Goal: Information Seeking & Learning: Learn about a topic

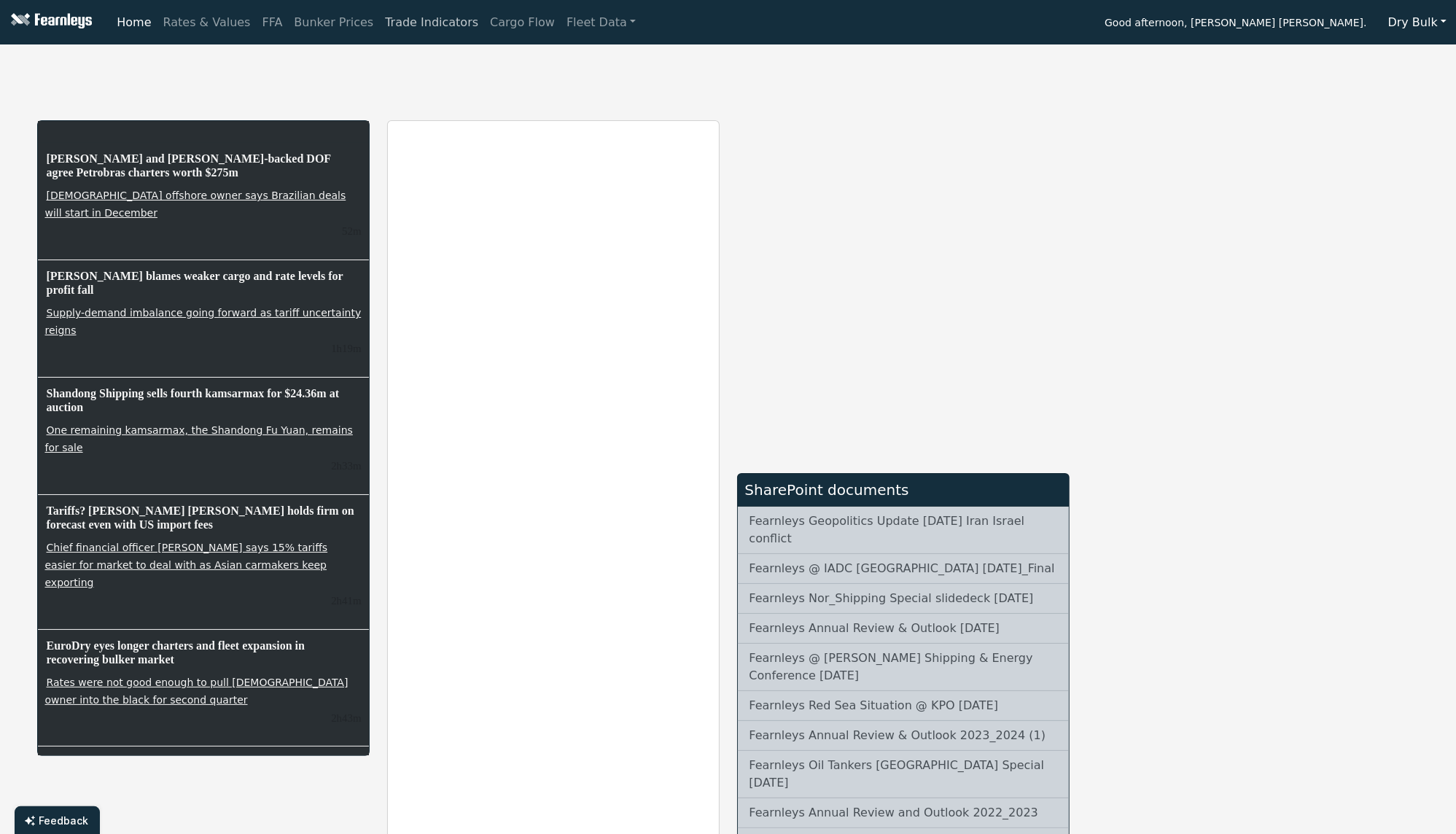
click at [379, 19] on link "Trade Indicators" at bounding box center [431, 22] width 105 height 29
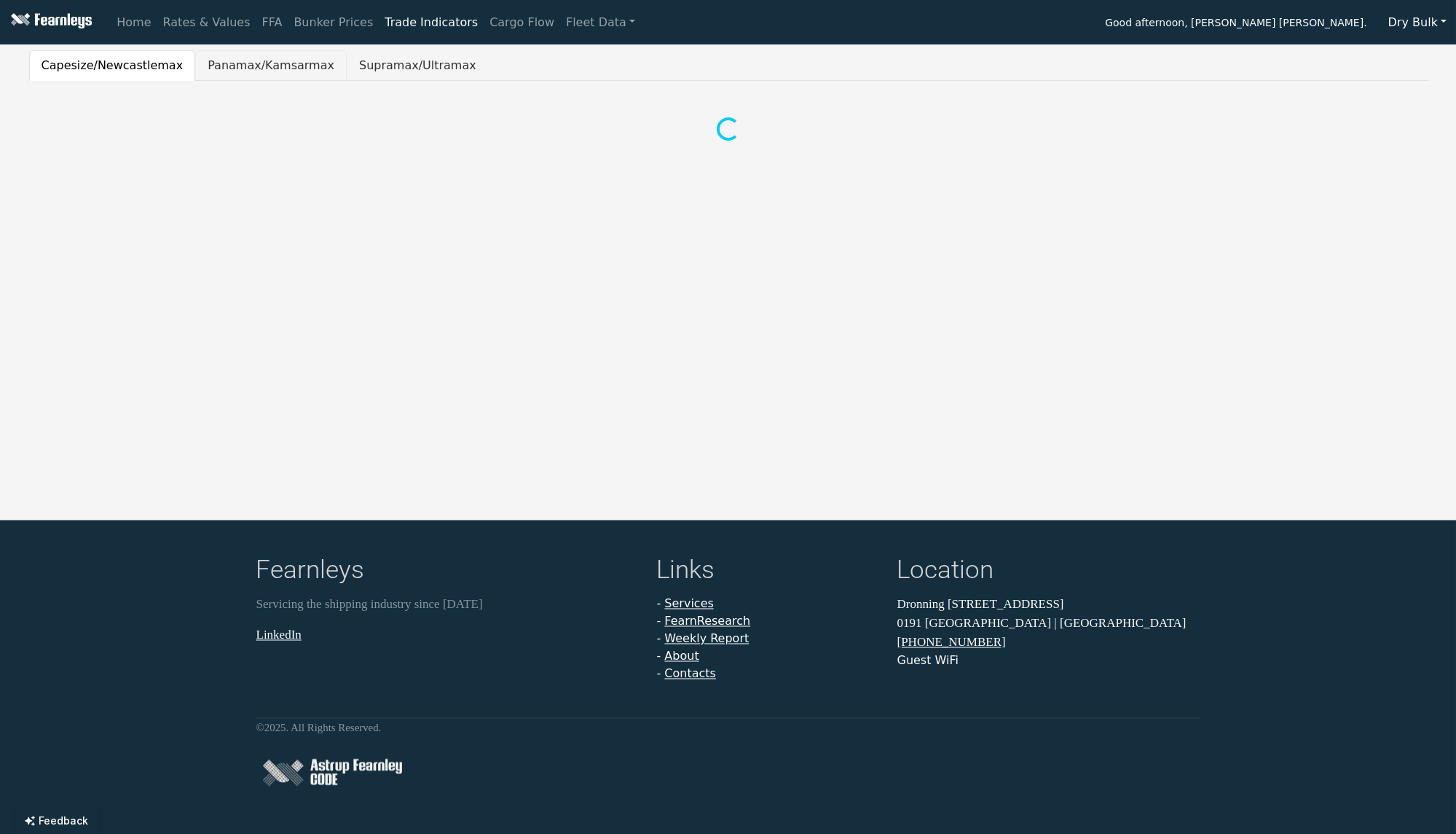
click at [260, 64] on button "Panamax/Kamsarmax" at bounding box center [271, 65] width 152 height 31
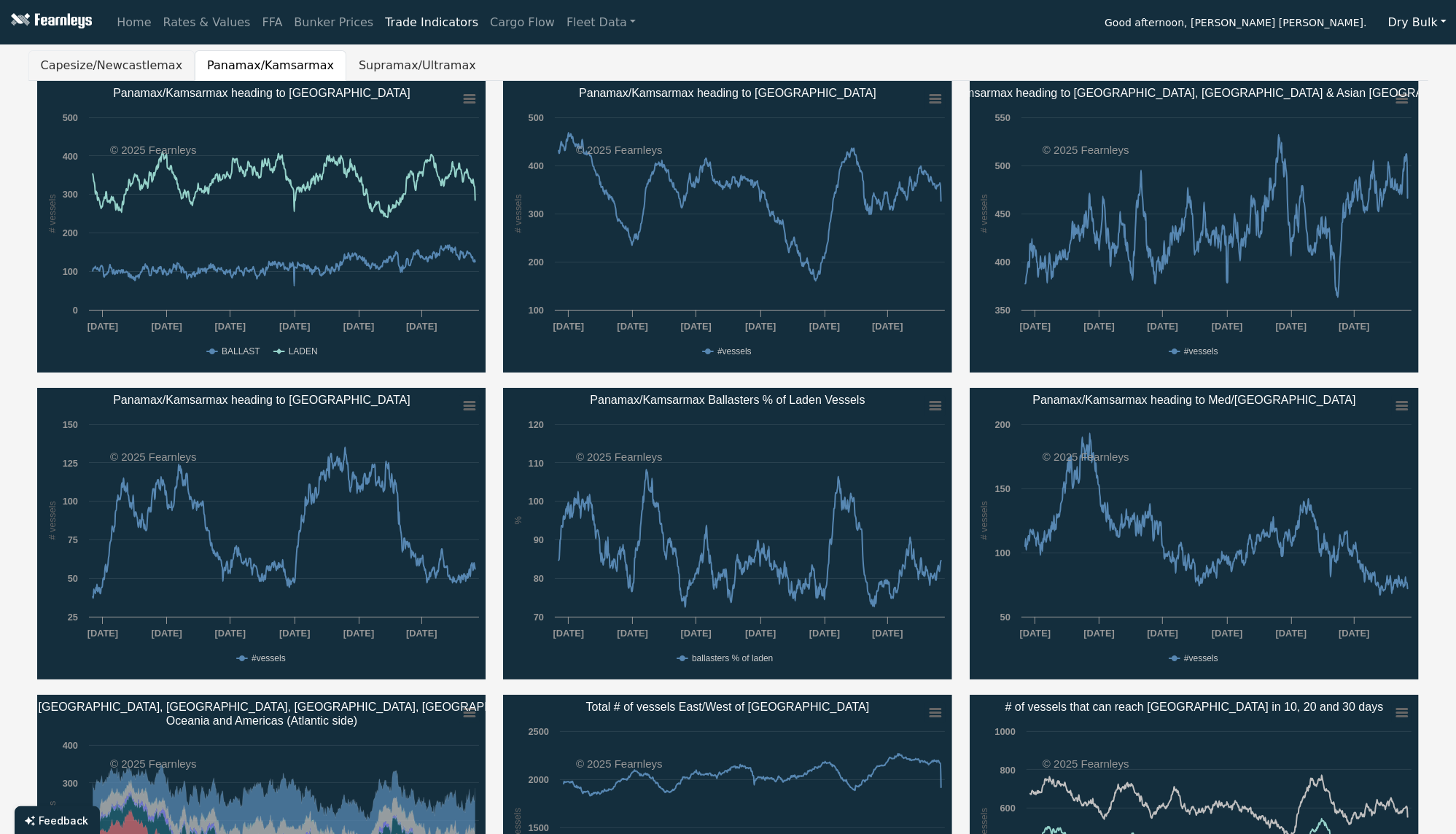
click at [134, 67] on button "Capesize/Newcastlemax" at bounding box center [112, 65] width 166 height 31
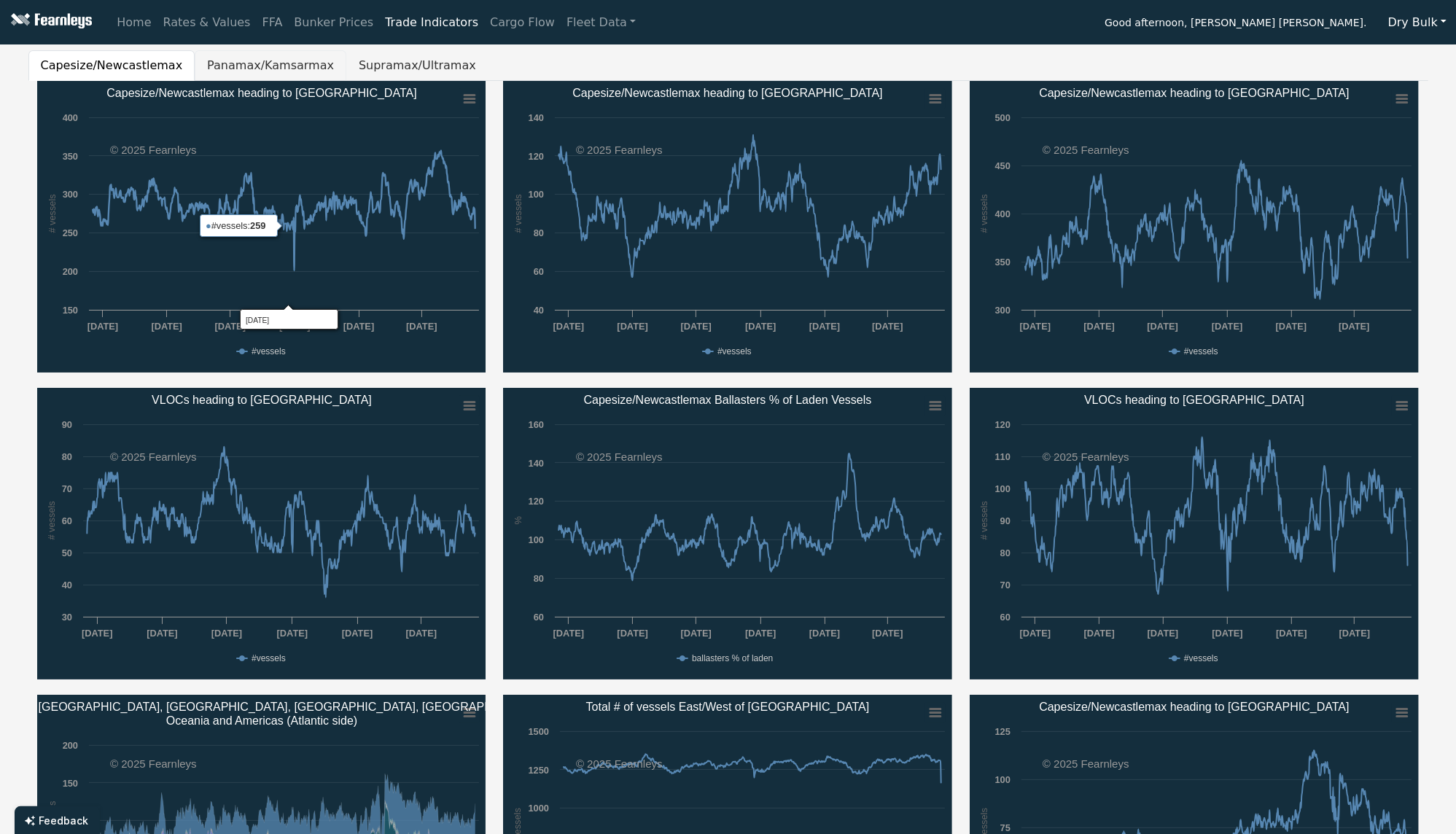
click at [258, 52] on button "Panamax/Kamsarmax" at bounding box center [270, 65] width 152 height 31
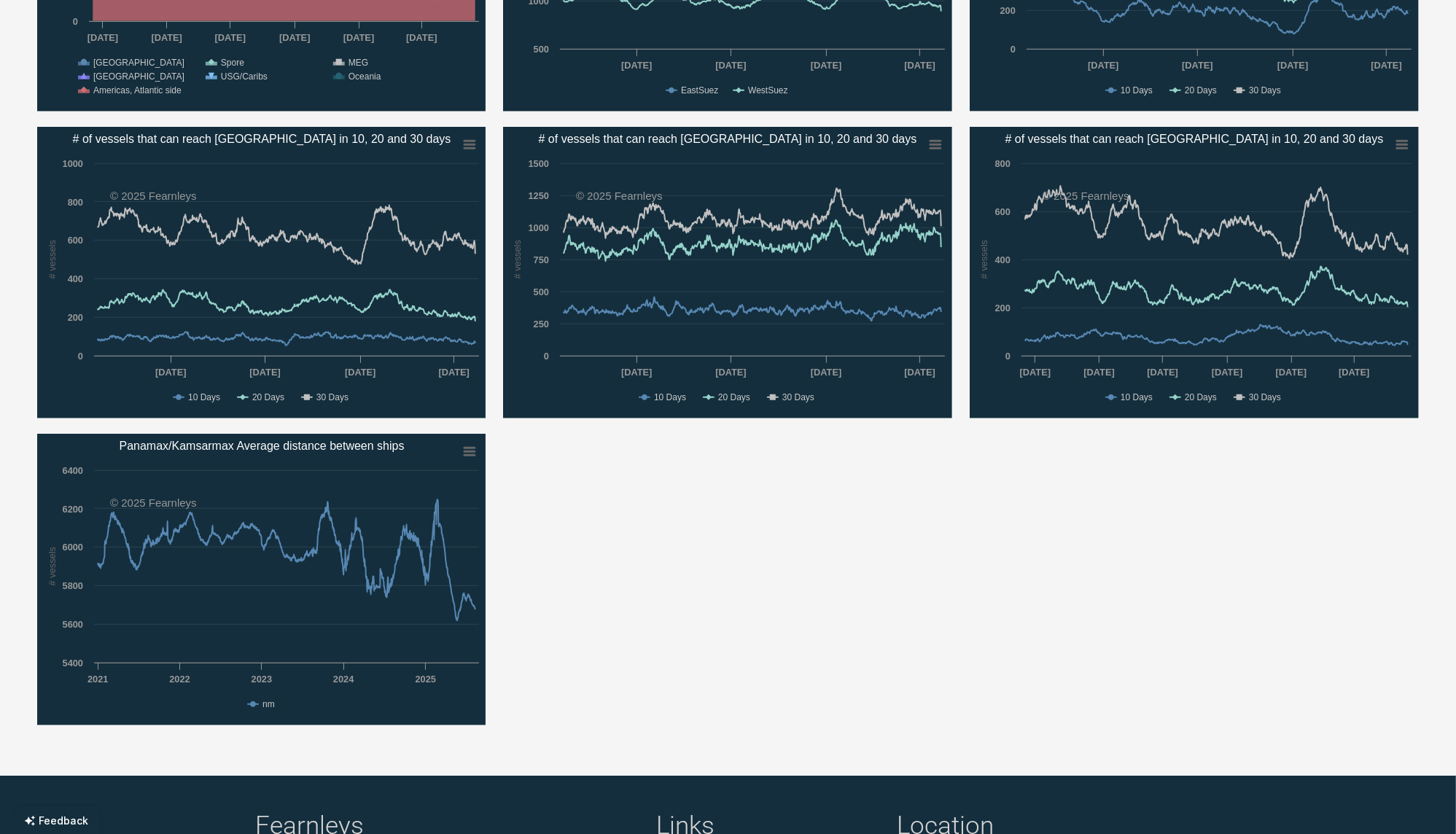
scroll to position [777, 0]
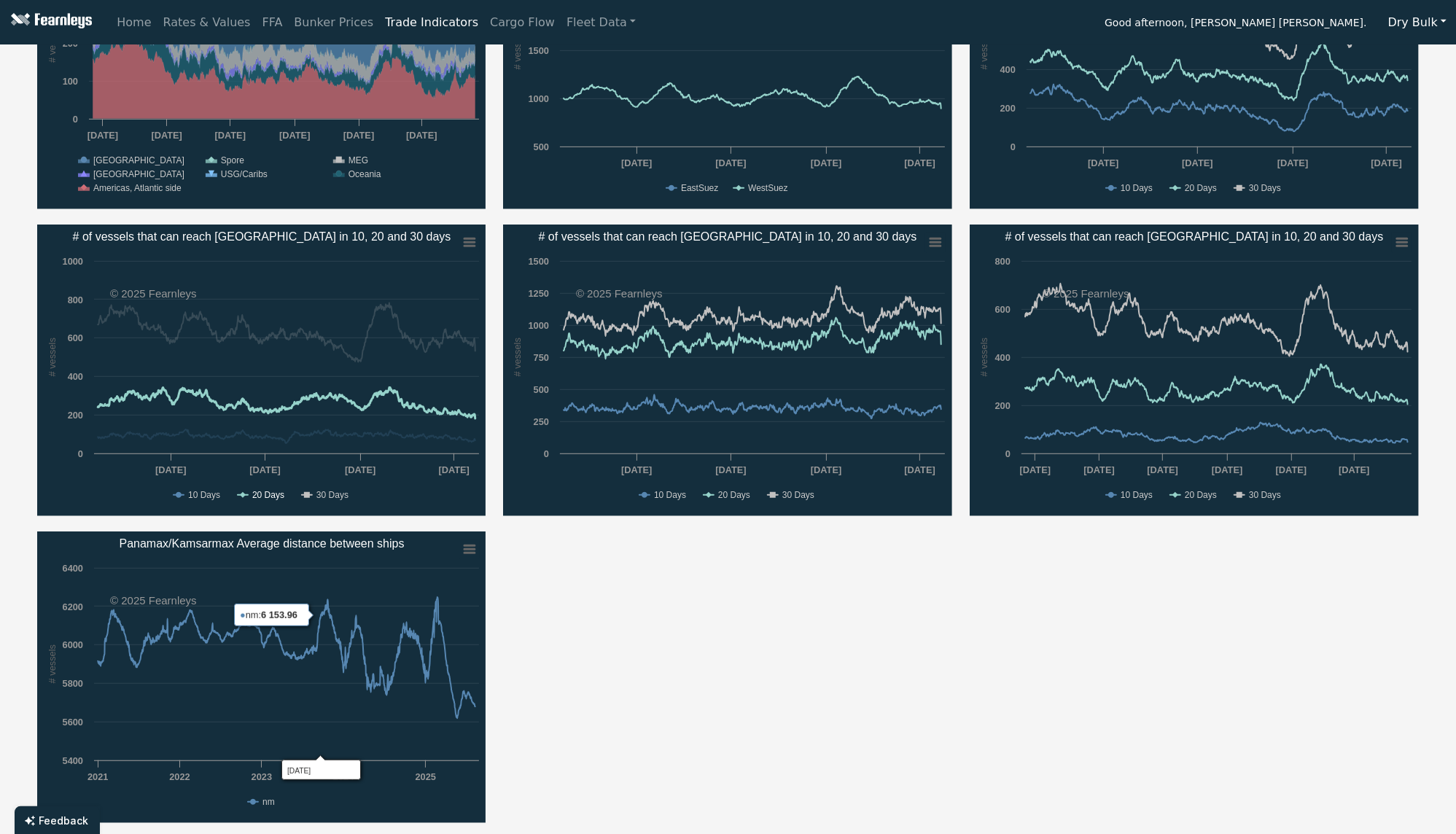
click at [265, 498] on text "20 Days" at bounding box center [267, 494] width 32 height 11
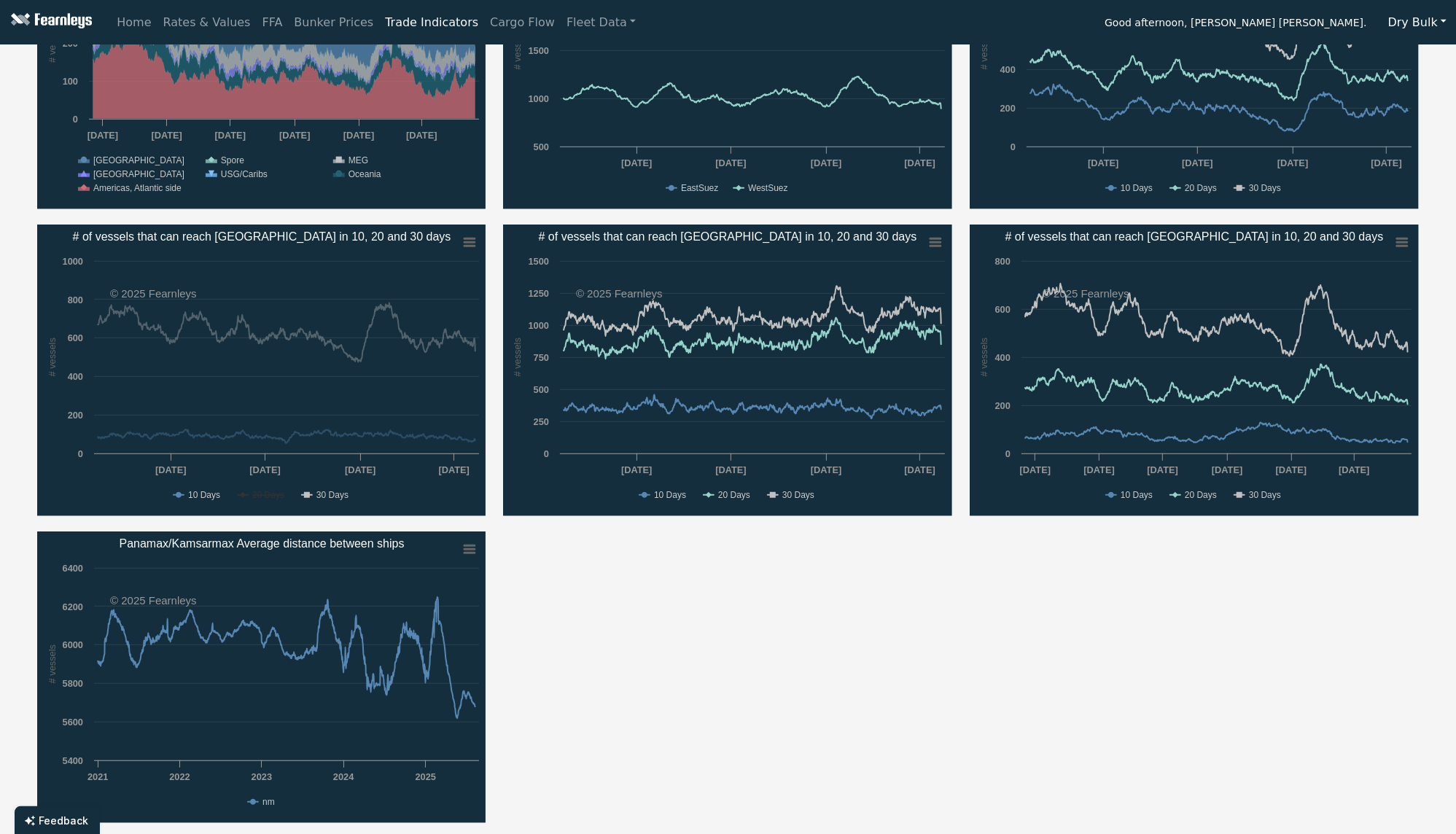
click at [319, 494] on text "30 Days" at bounding box center [331, 494] width 32 height 11
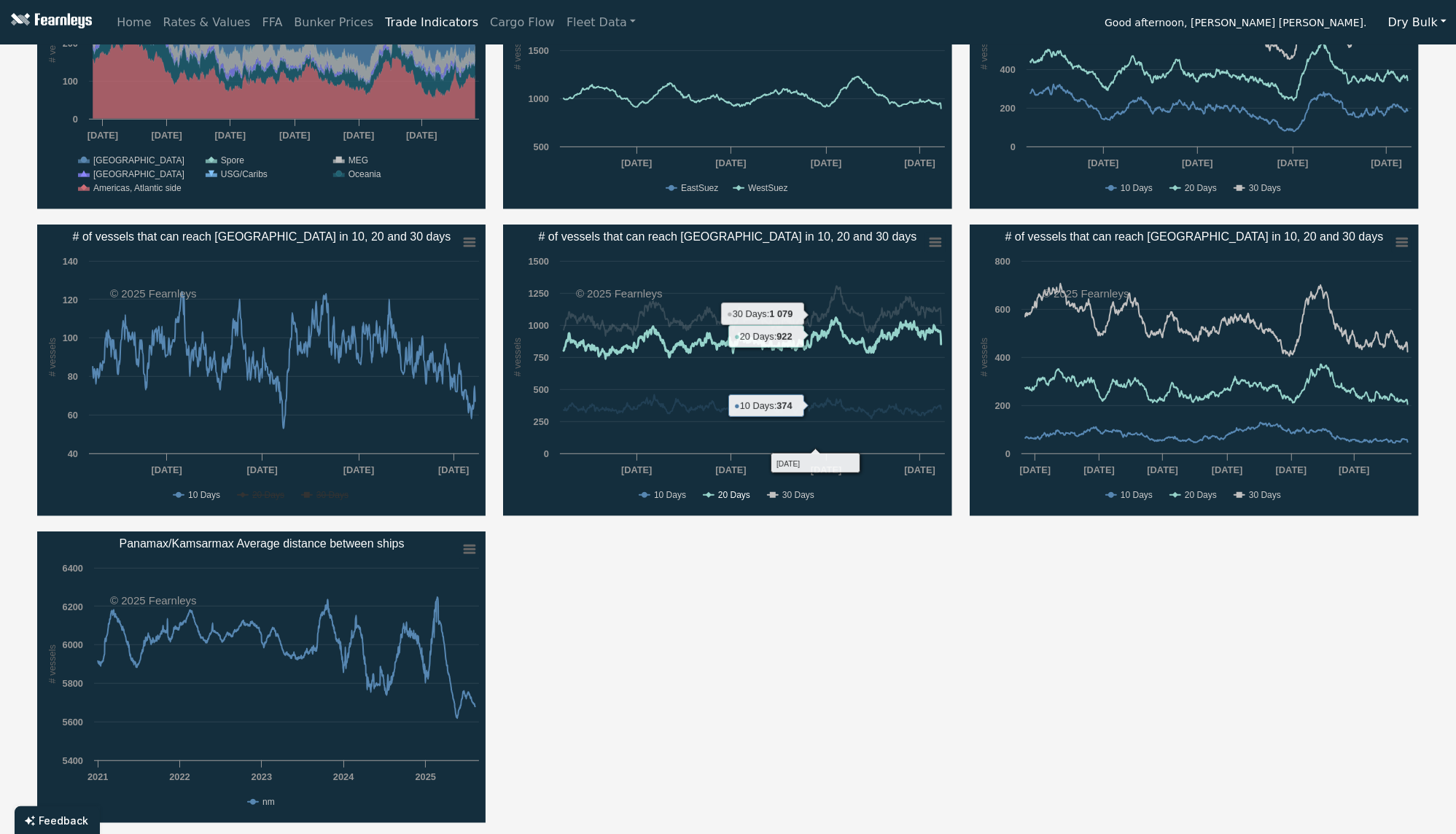
click at [741, 495] on text "20 Days" at bounding box center [733, 494] width 32 height 11
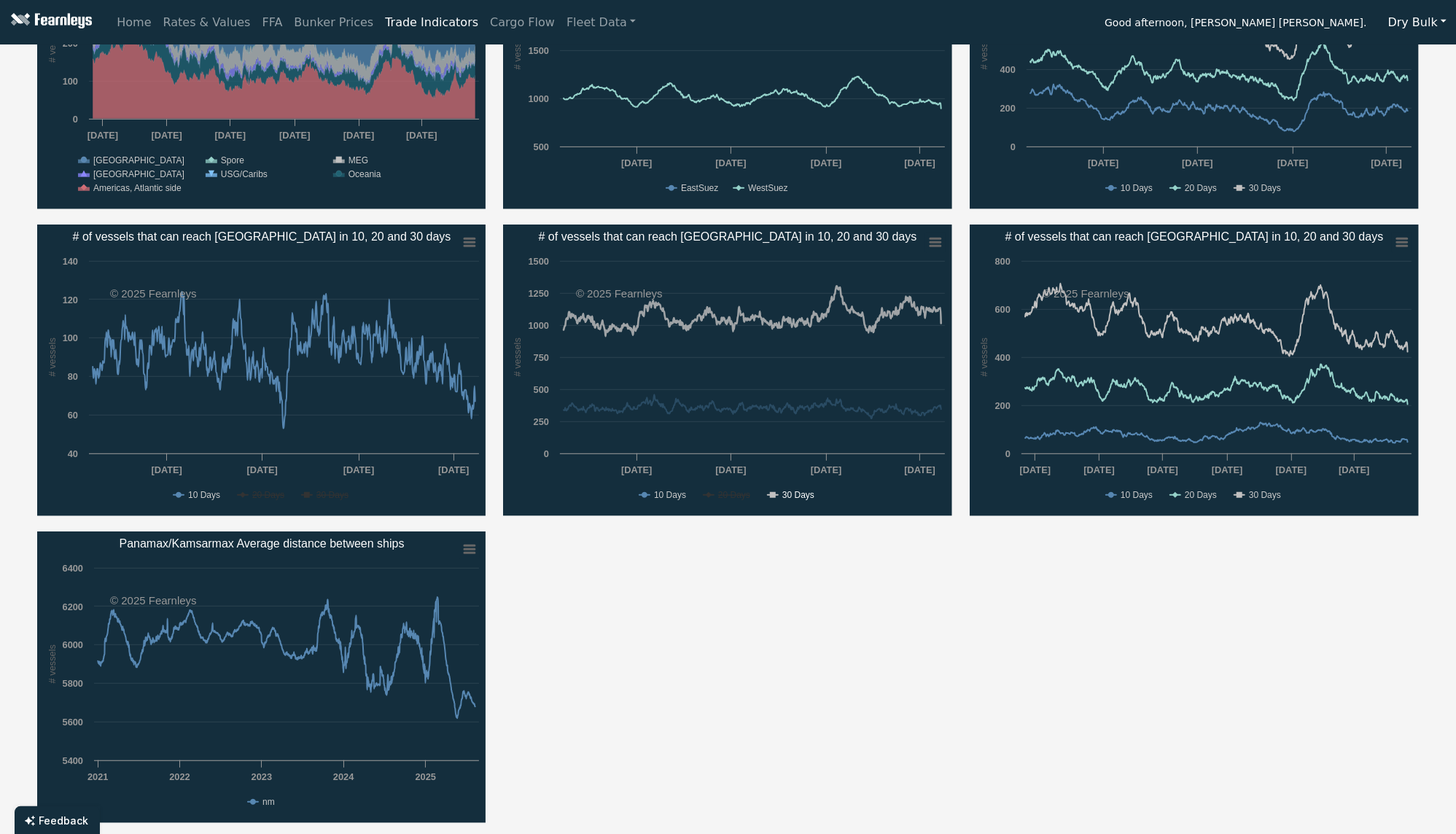
click at [786, 490] on text "30 Days" at bounding box center [798, 494] width 32 height 11
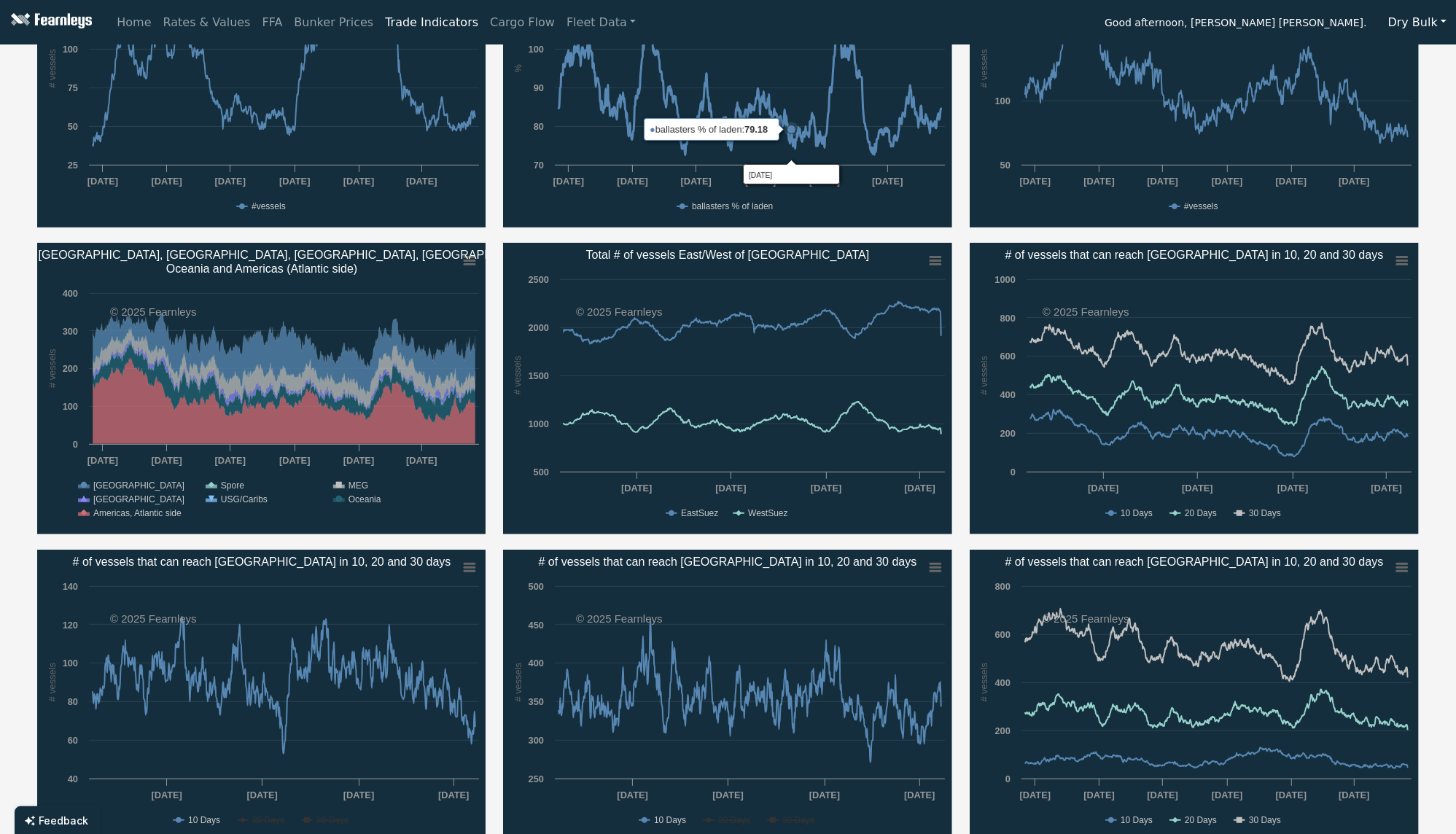
scroll to position [680, 0]
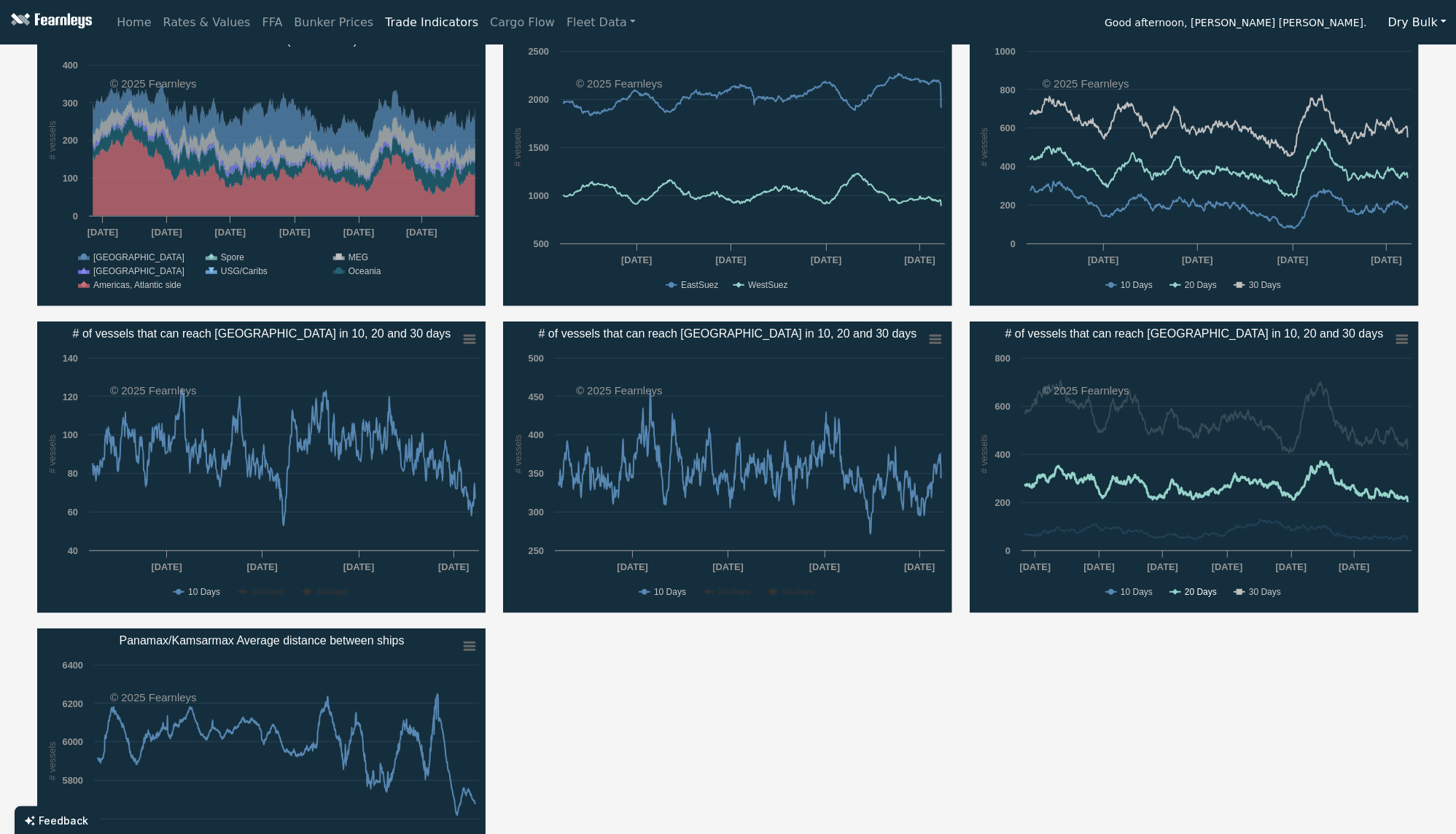
click at [1205, 590] on text "20 Days" at bounding box center [1200, 592] width 32 height 11
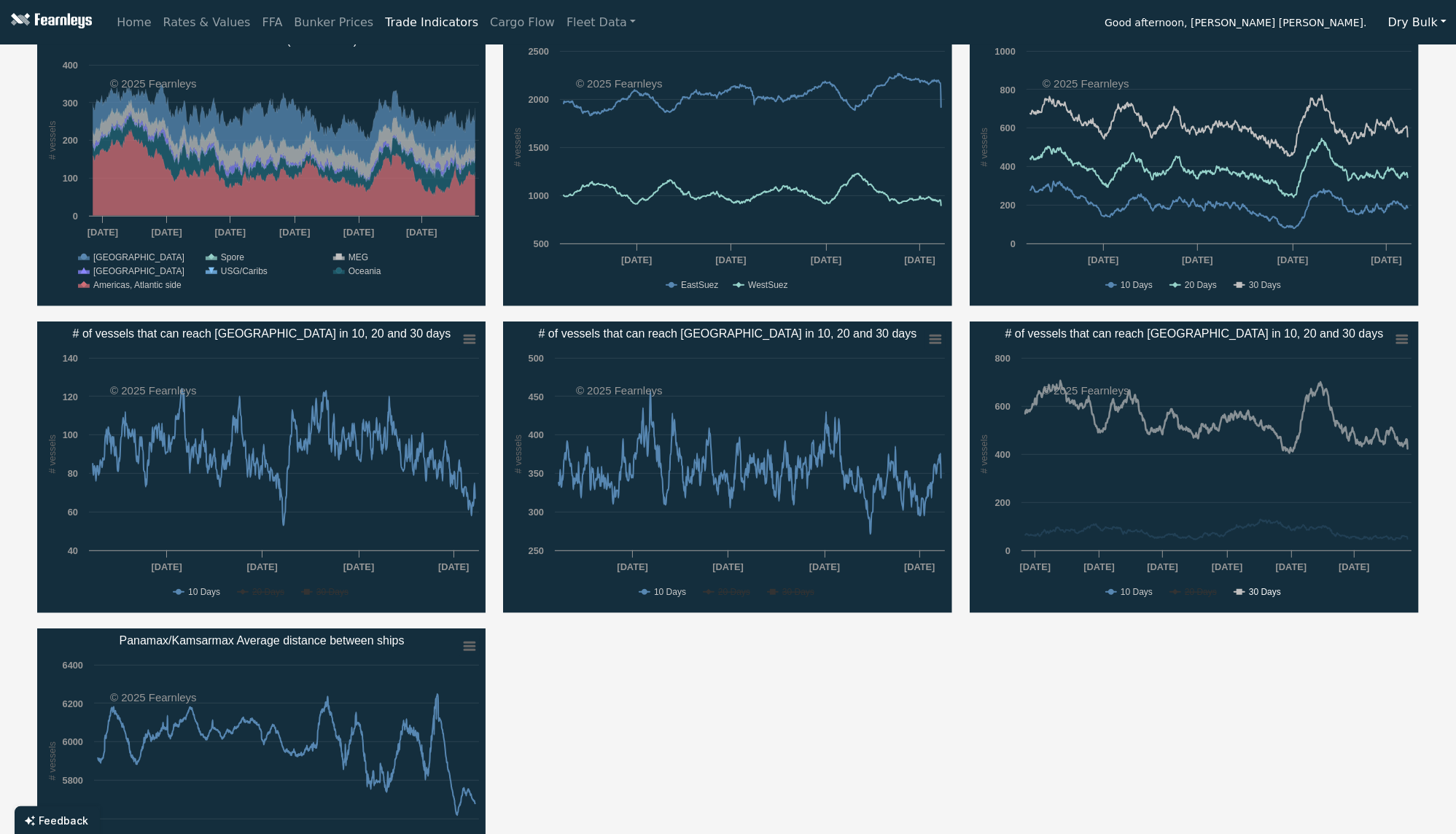
click at [1265, 589] on text "30 Days" at bounding box center [1264, 592] width 32 height 11
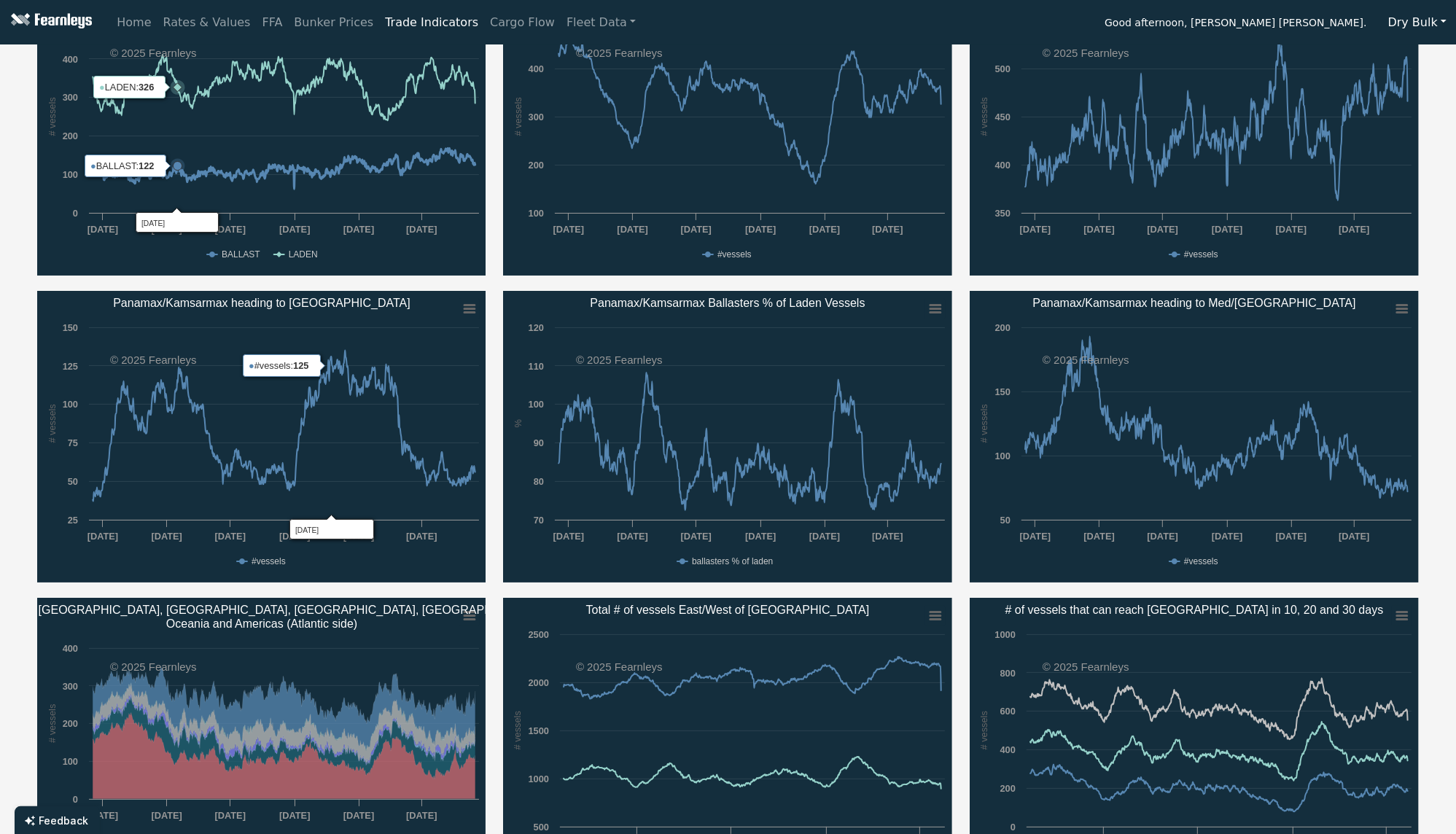
scroll to position [0, 0]
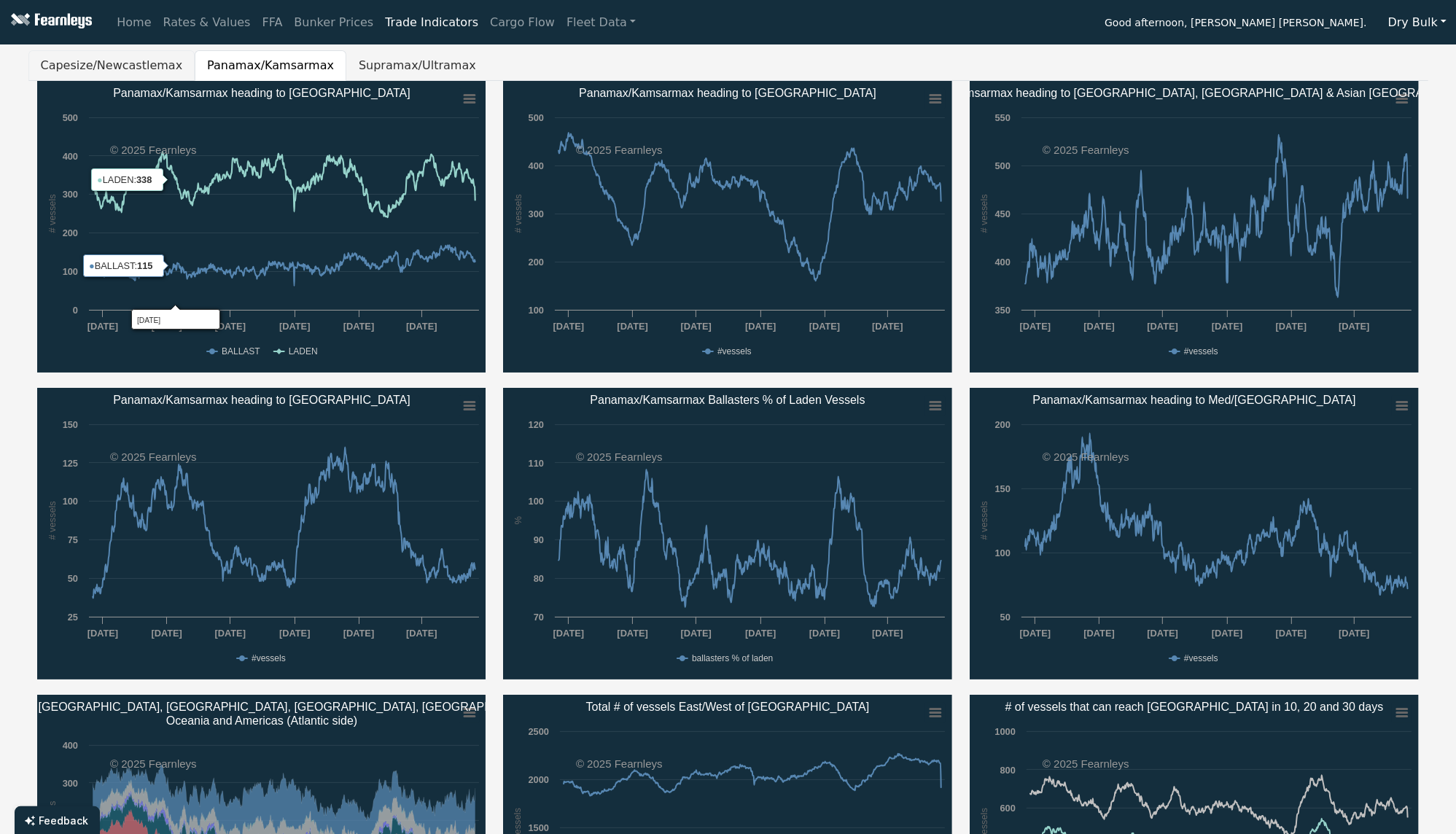
click at [137, 78] on button "Capesize/Newcastlemax" at bounding box center [112, 65] width 166 height 31
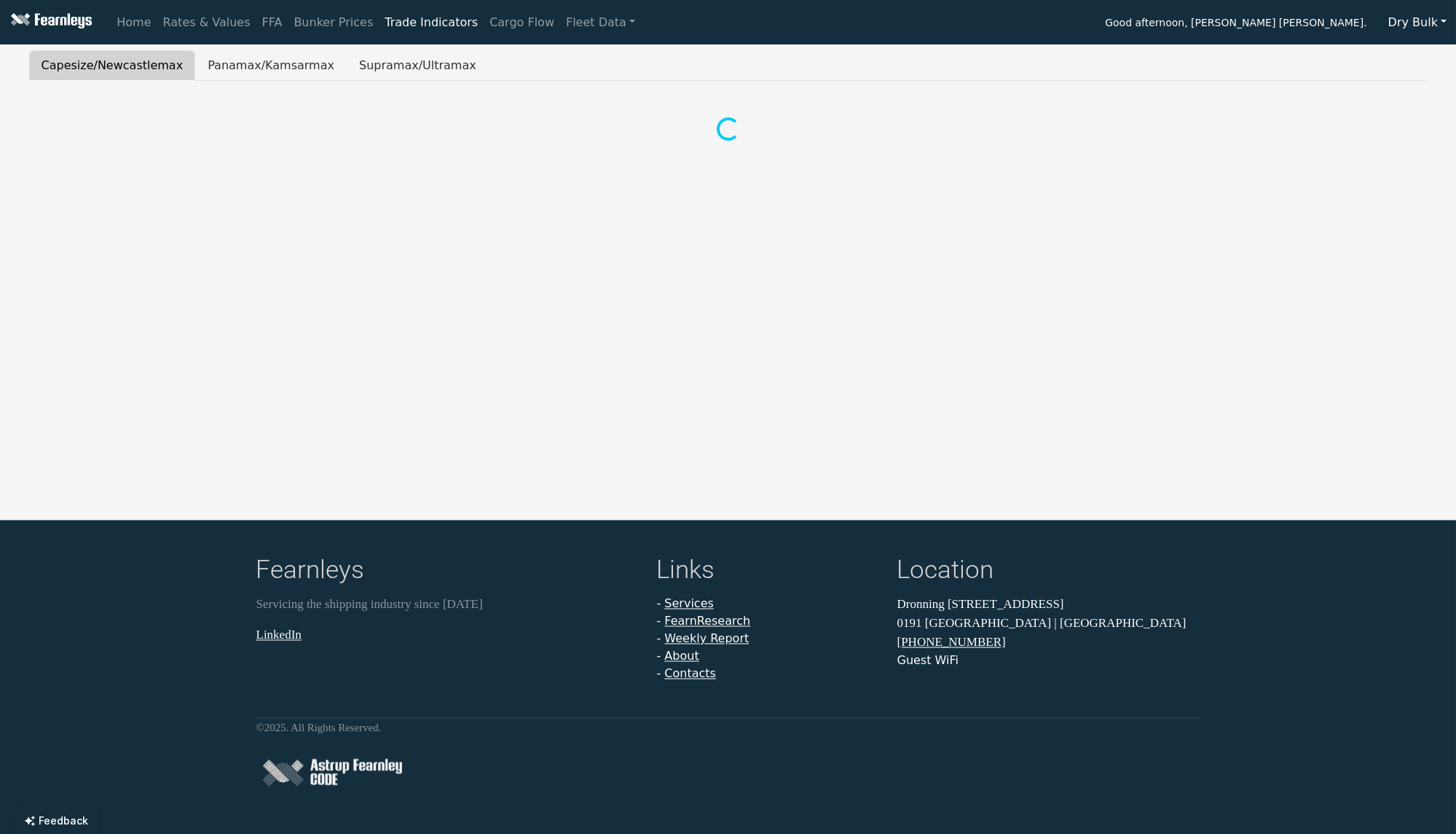
click at [134, 72] on button "Capesize/Newcastlemax" at bounding box center [112, 65] width 166 height 31
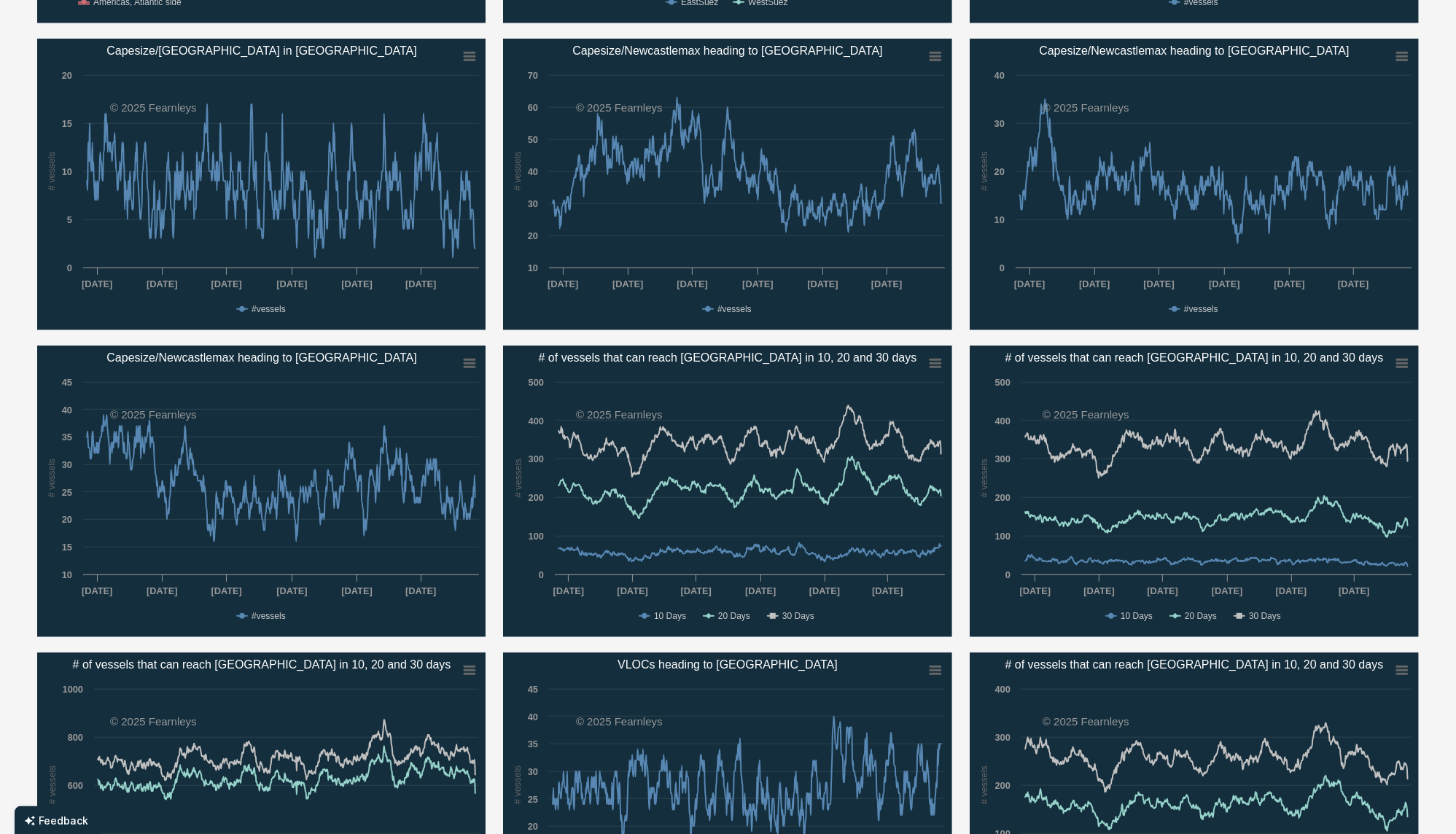
scroll to position [971, 0]
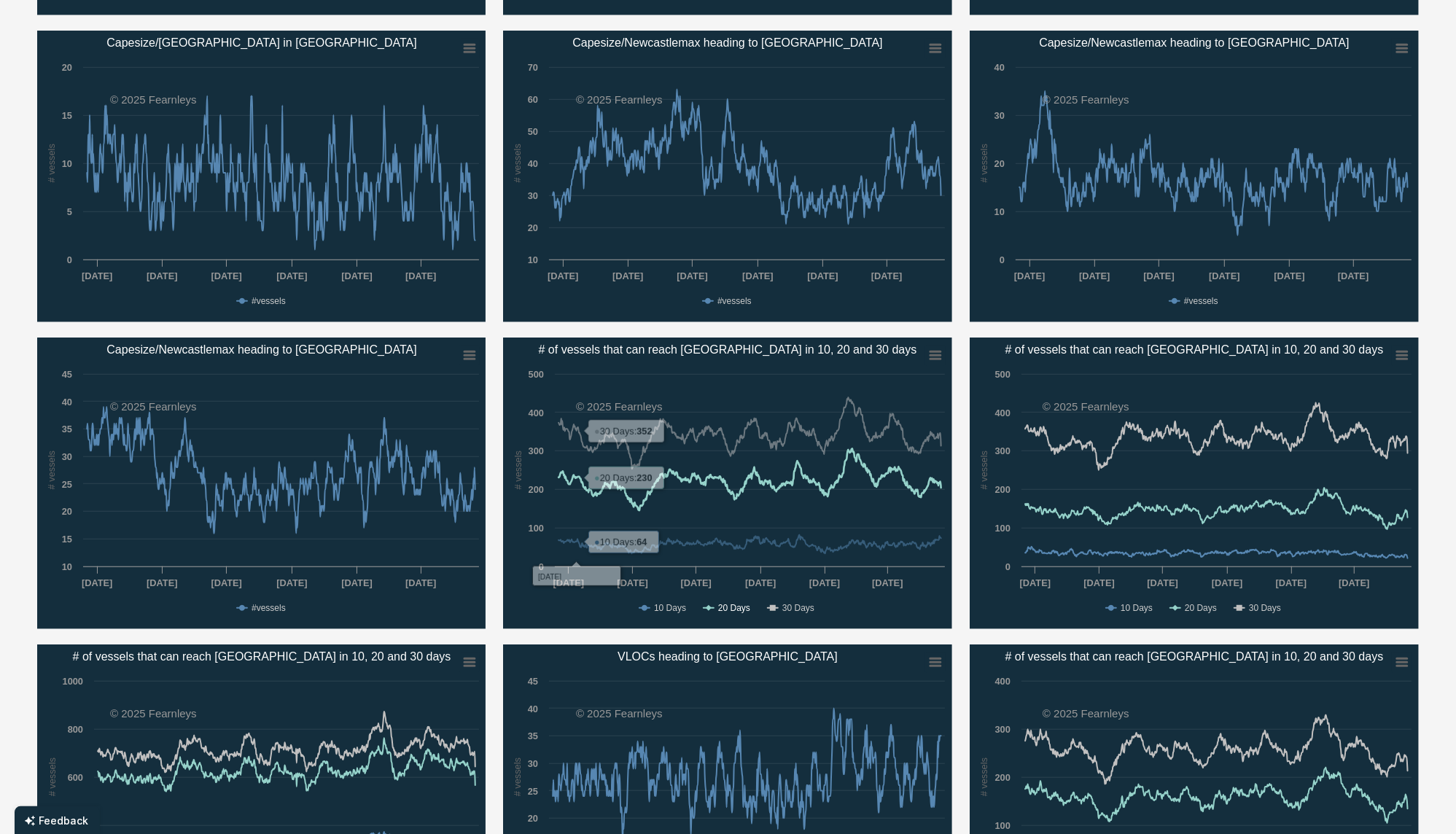
click at [729, 609] on text "20 Days" at bounding box center [733, 608] width 32 height 11
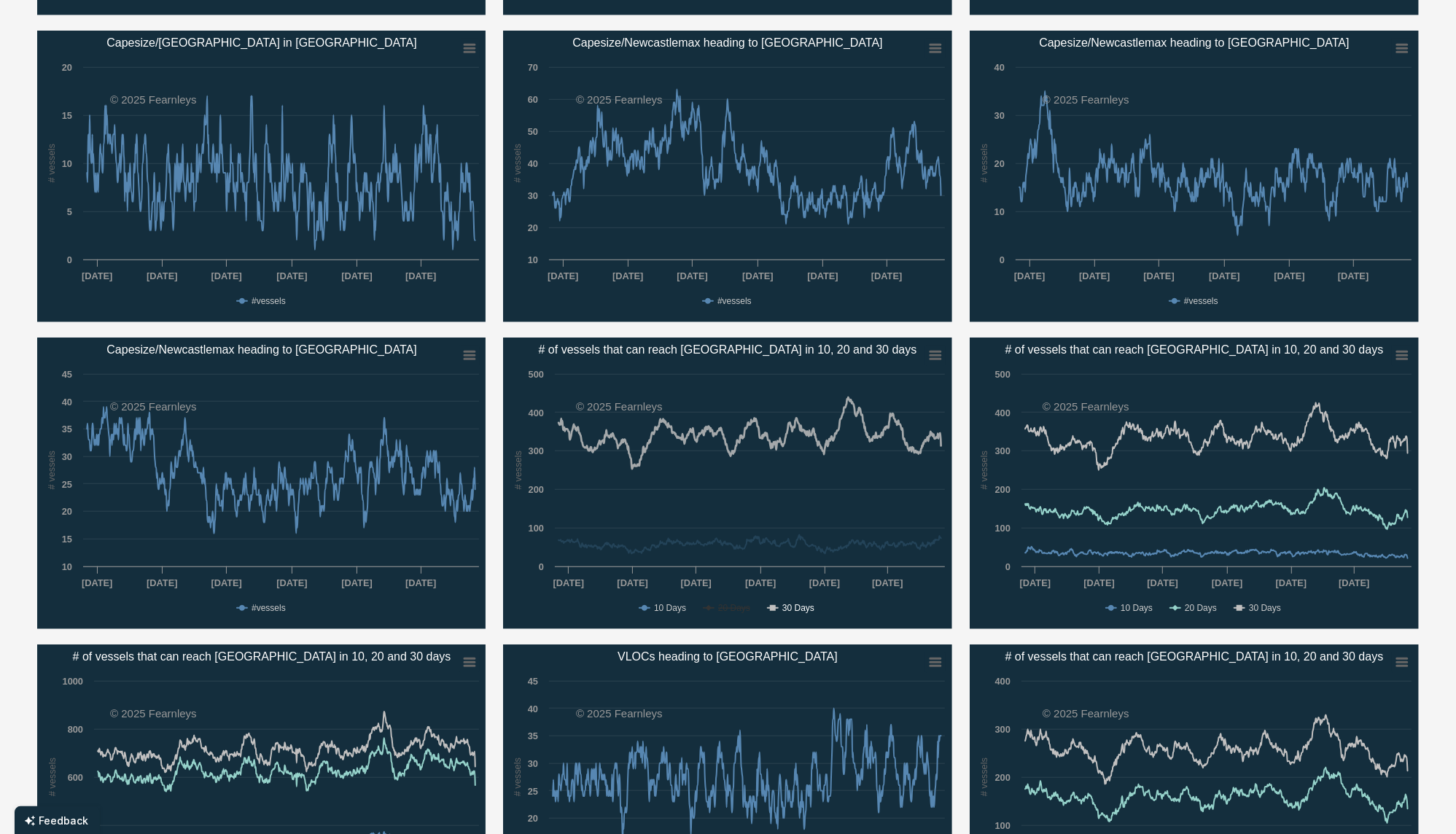
click at [796, 612] on text "30 Days" at bounding box center [798, 608] width 32 height 11
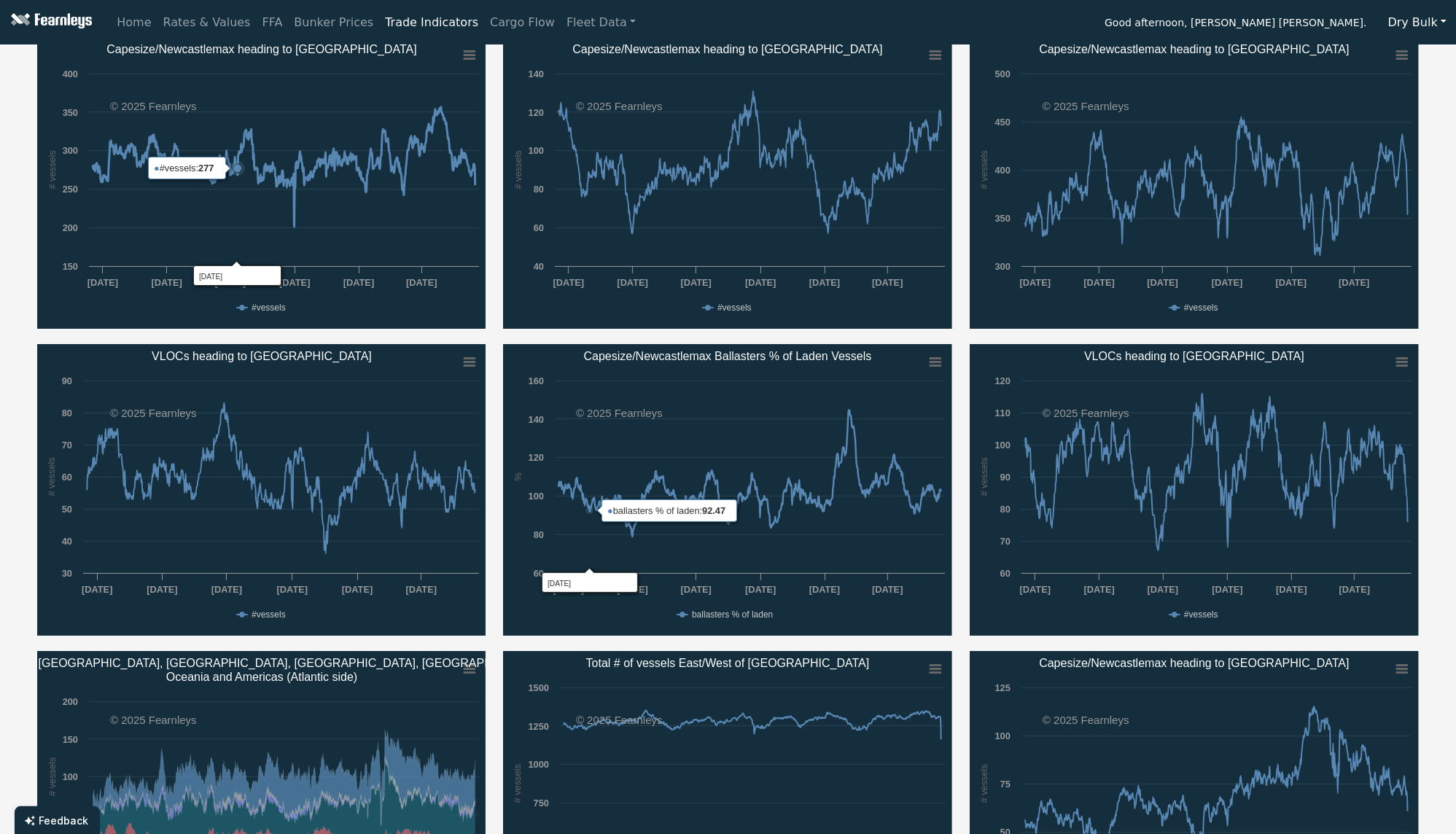
scroll to position [0, 0]
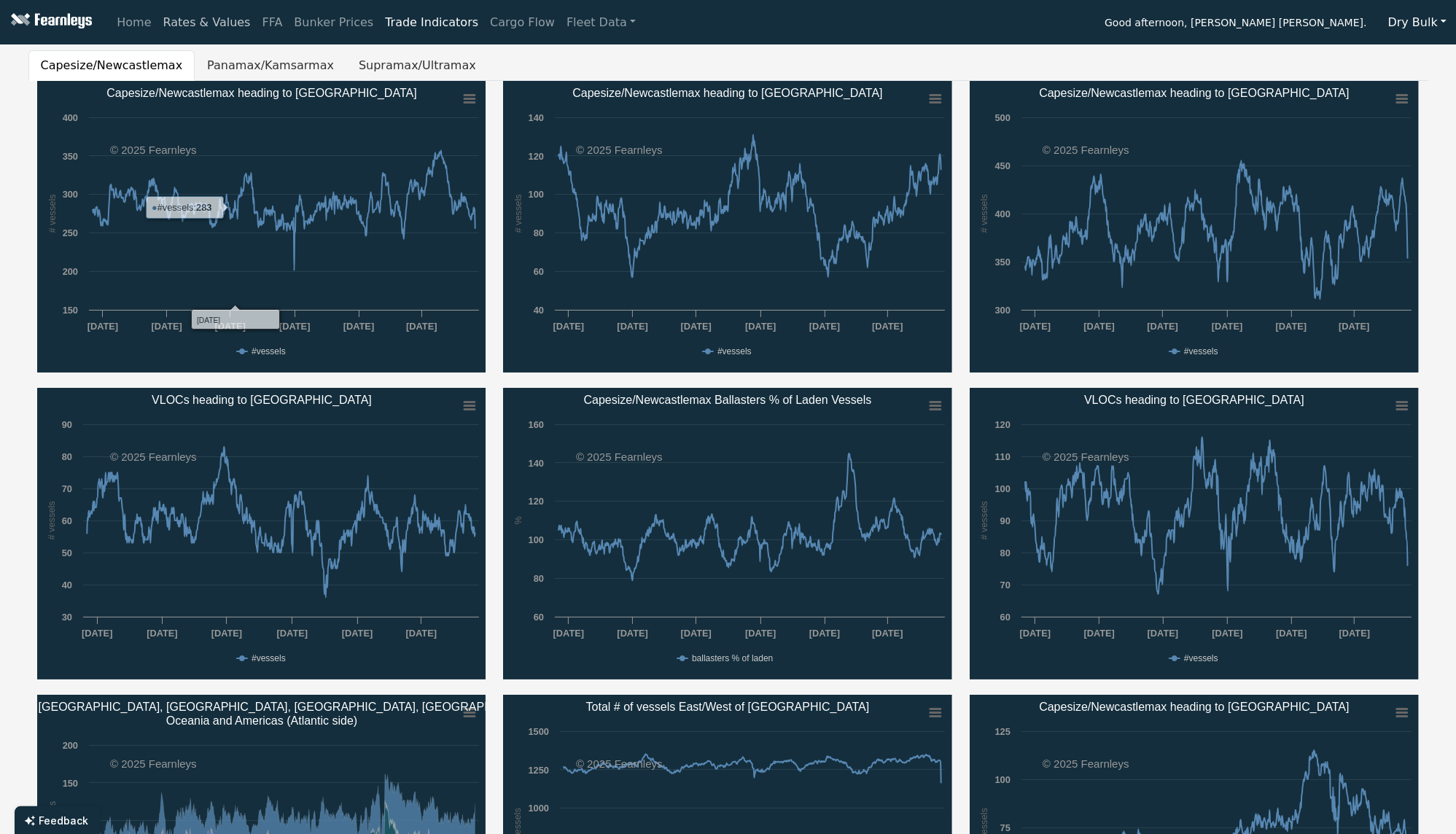
click at [203, 33] on link "Rates & Values" at bounding box center [207, 22] width 99 height 29
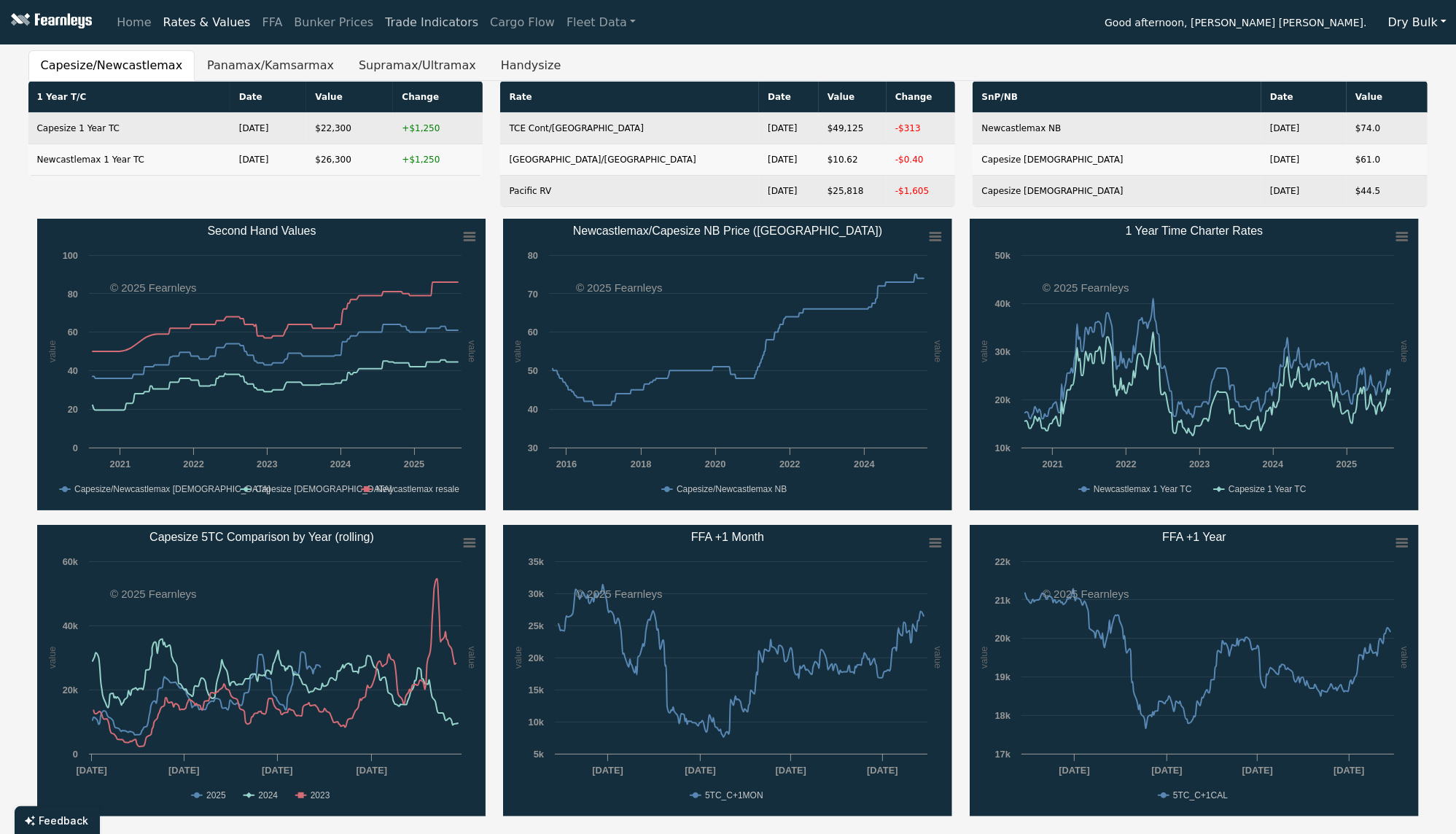
click at [407, 31] on link "Trade Indicators" at bounding box center [431, 22] width 105 height 29
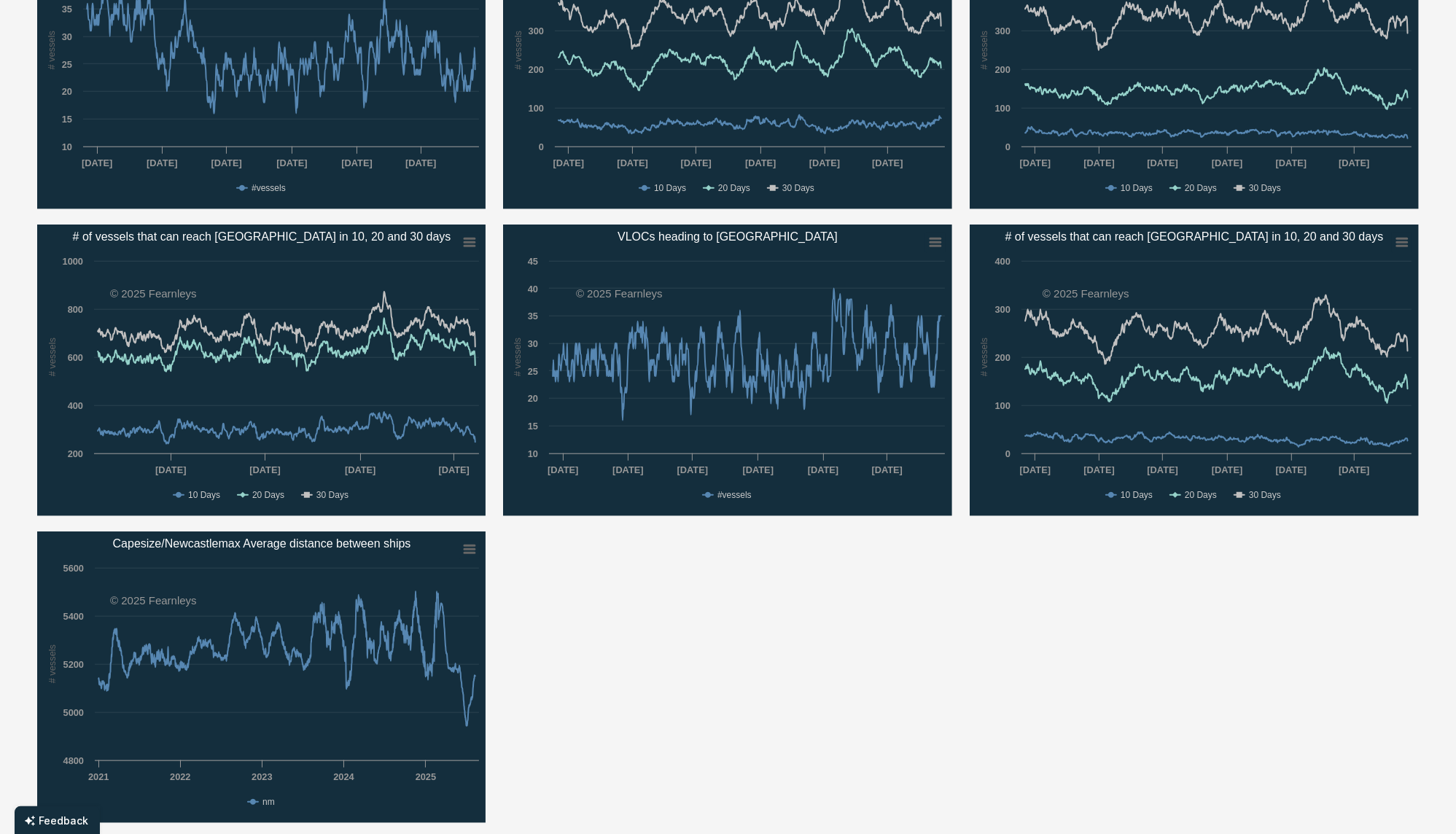
scroll to position [1360, 0]
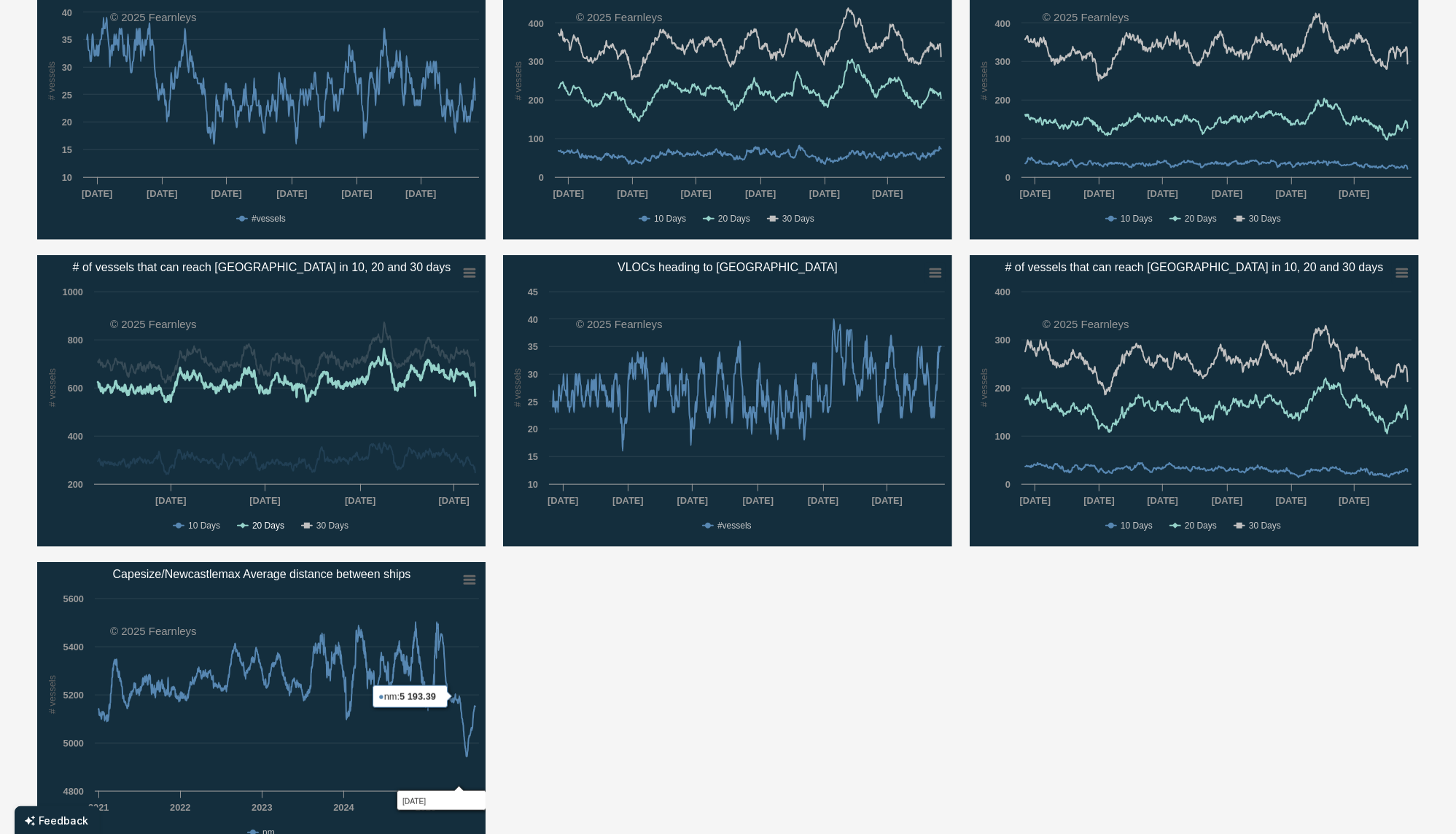
click at [269, 524] on text "20 Days" at bounding box center [267, 525] width 32 height 11
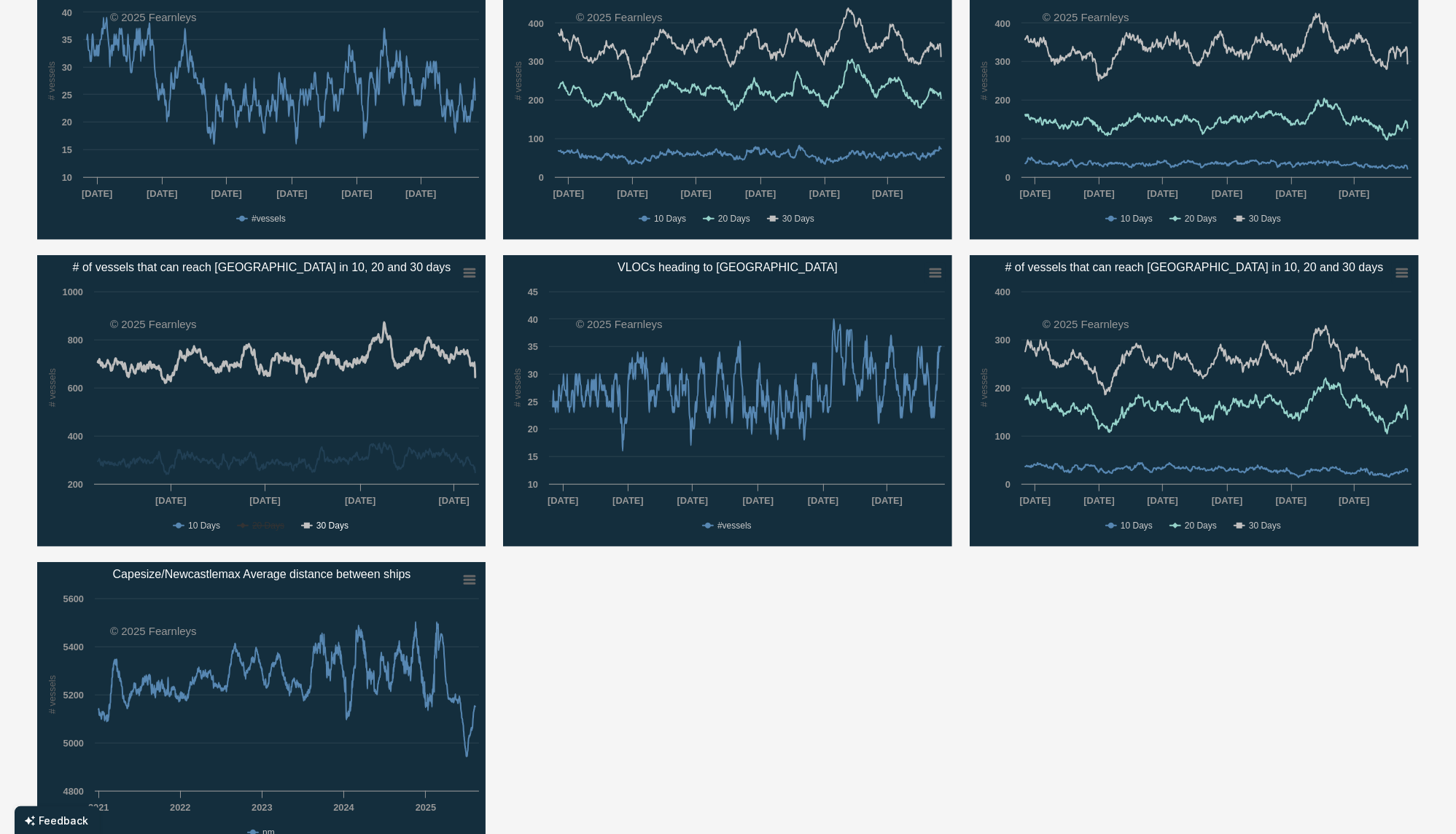
click at [340, 522] on text "30 Days" at bounding box center [331, 525] width 32 height 11
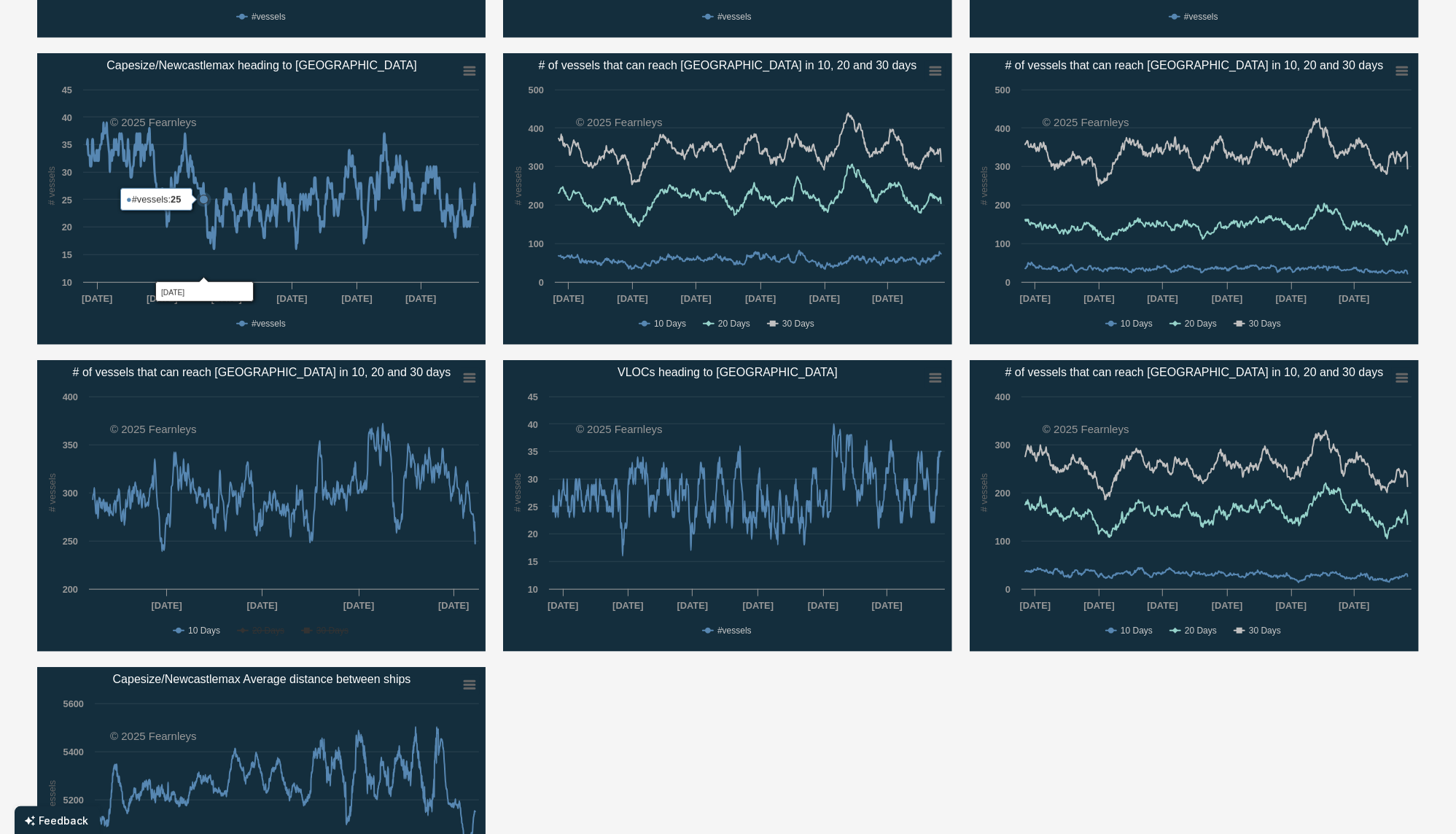
scroll to position [1263, 0]
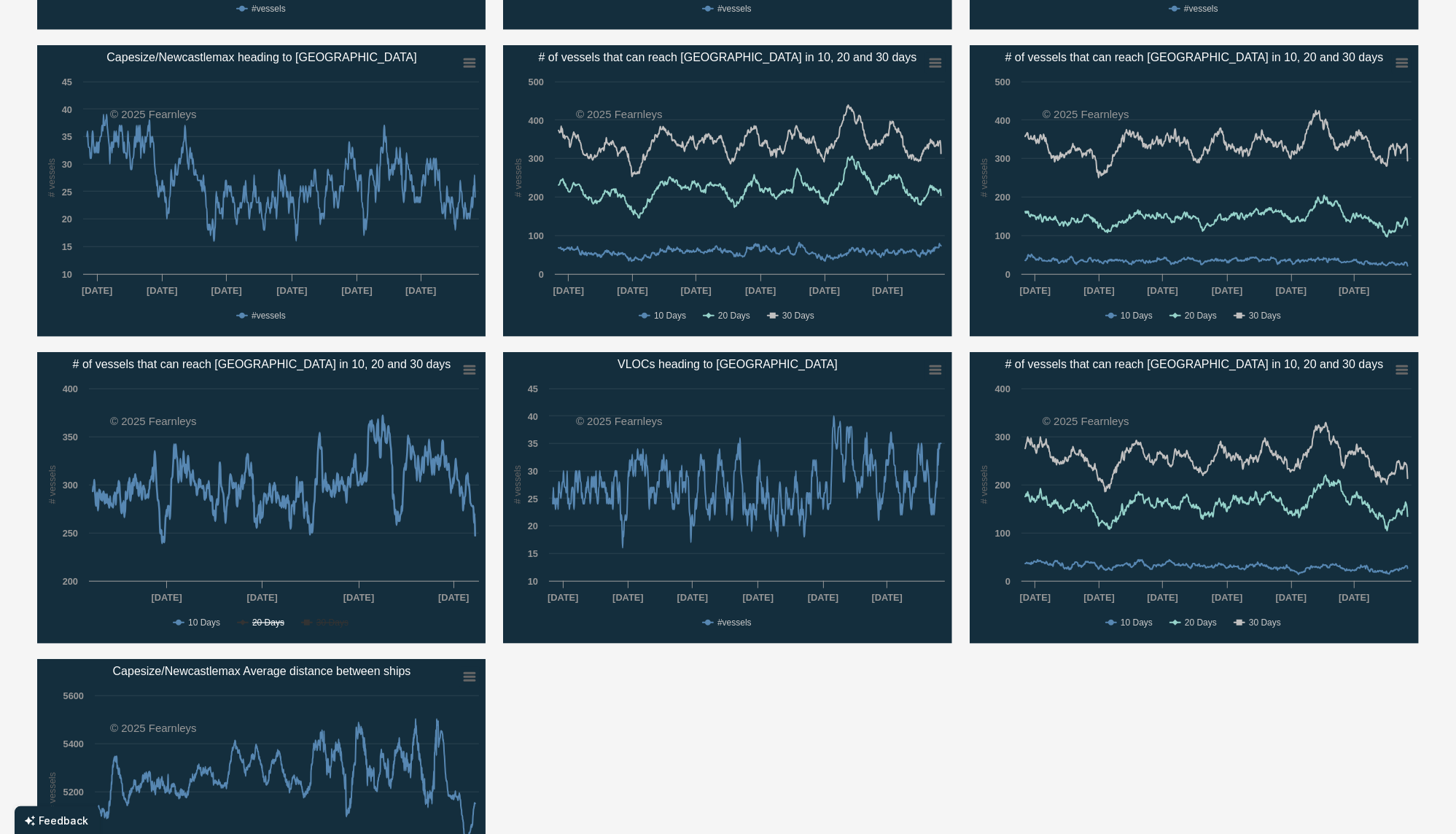
click at [265, 619] on text "20 Days" at bounding box center [267, 622] width 32 height 11
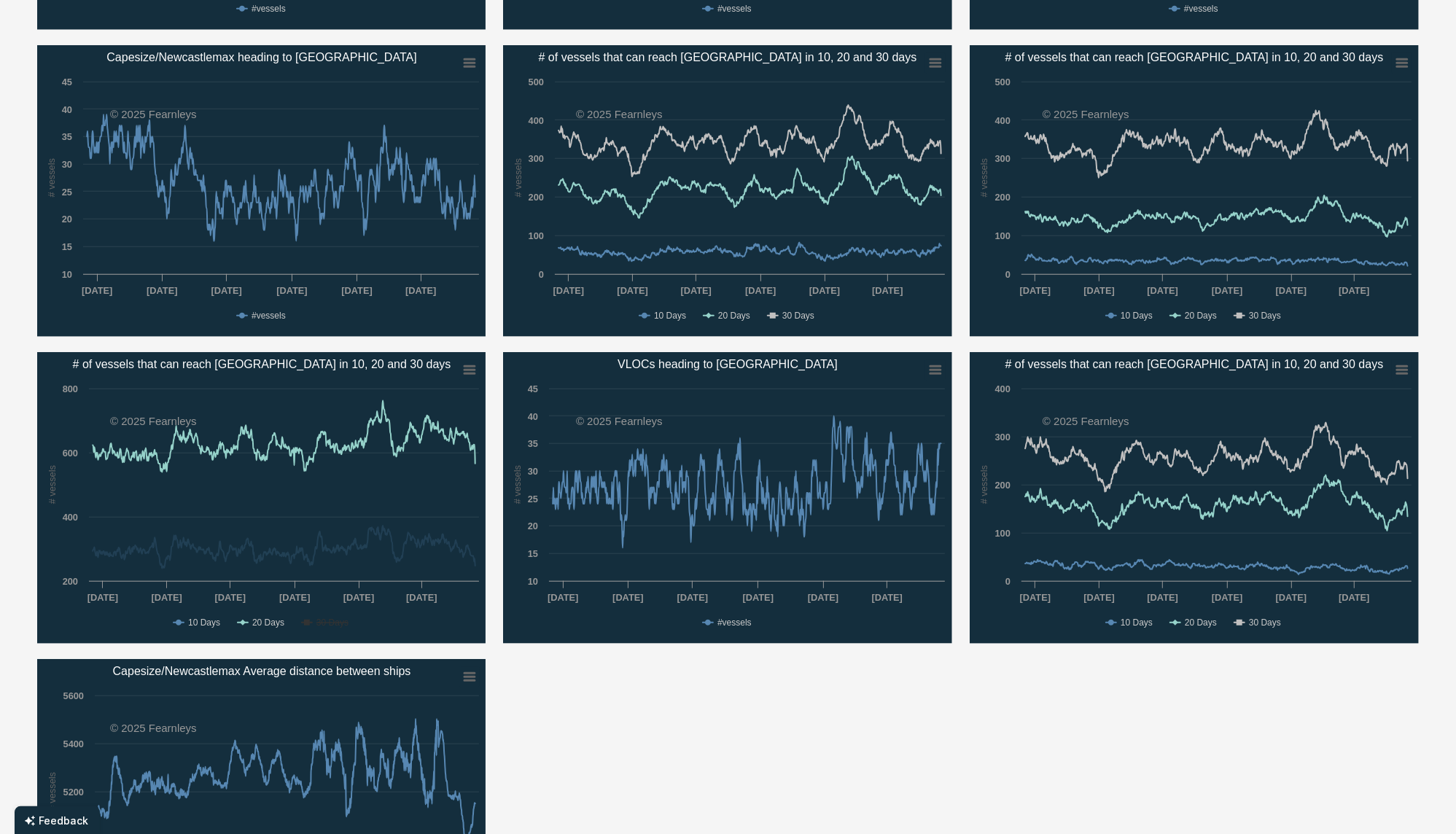
click at [265, 619] on text "20 Days" at bounding box center [267, 622] width 32 height 11
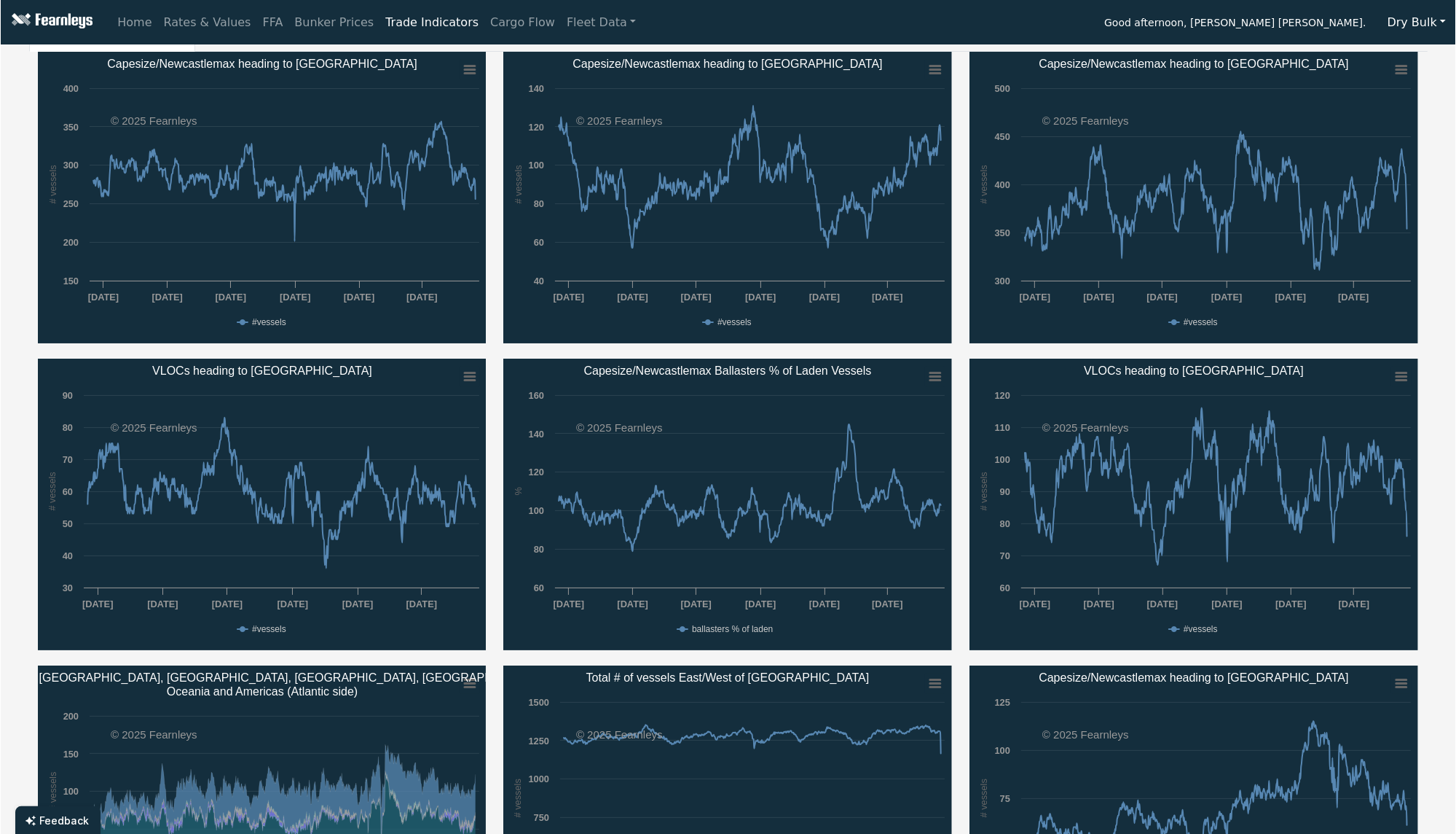
scroll to position [0, 0]
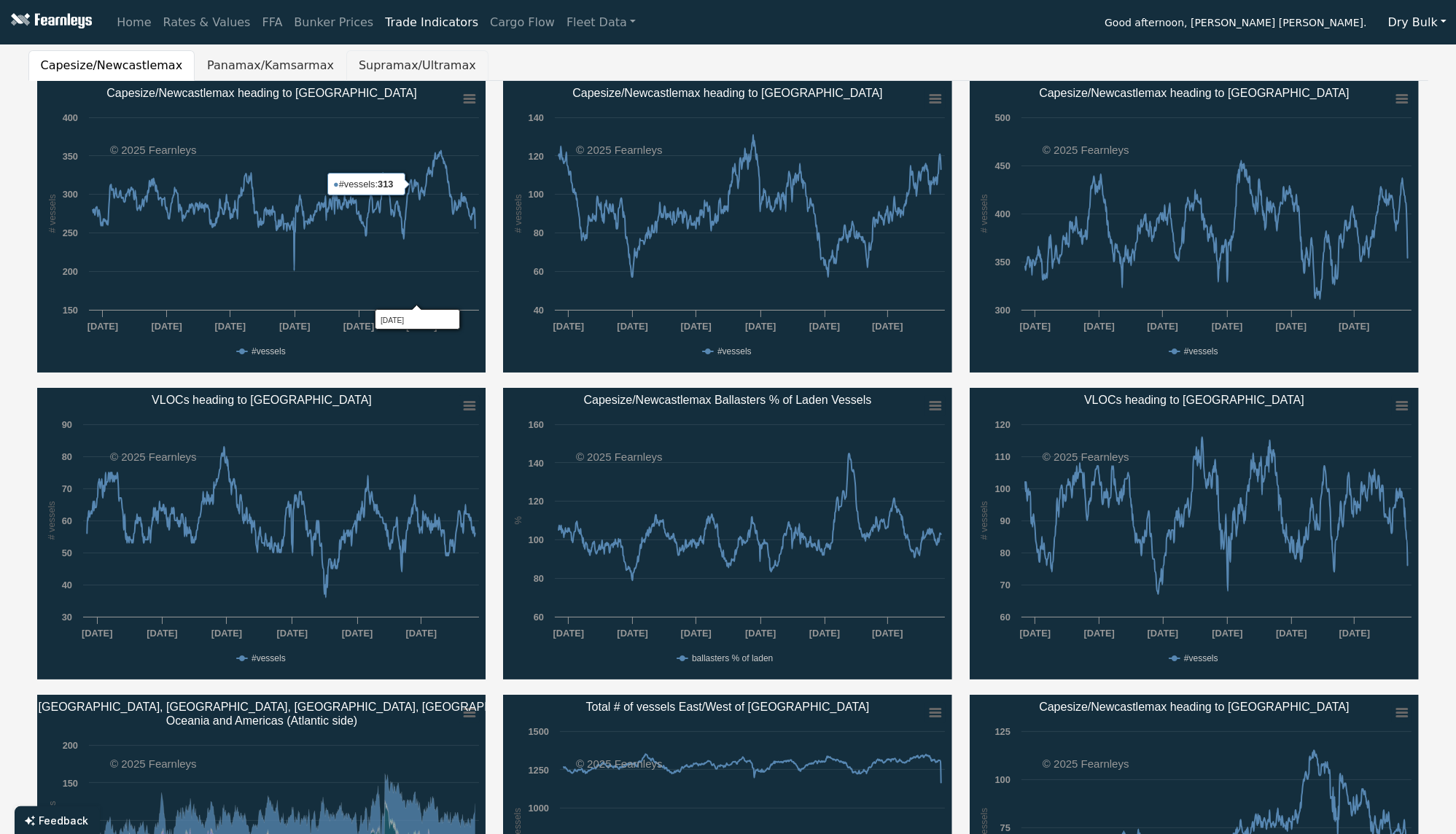
click at [376, 62] on button "Supramax/Ultramax" at bounding box center [418, 65] width 142 height 31
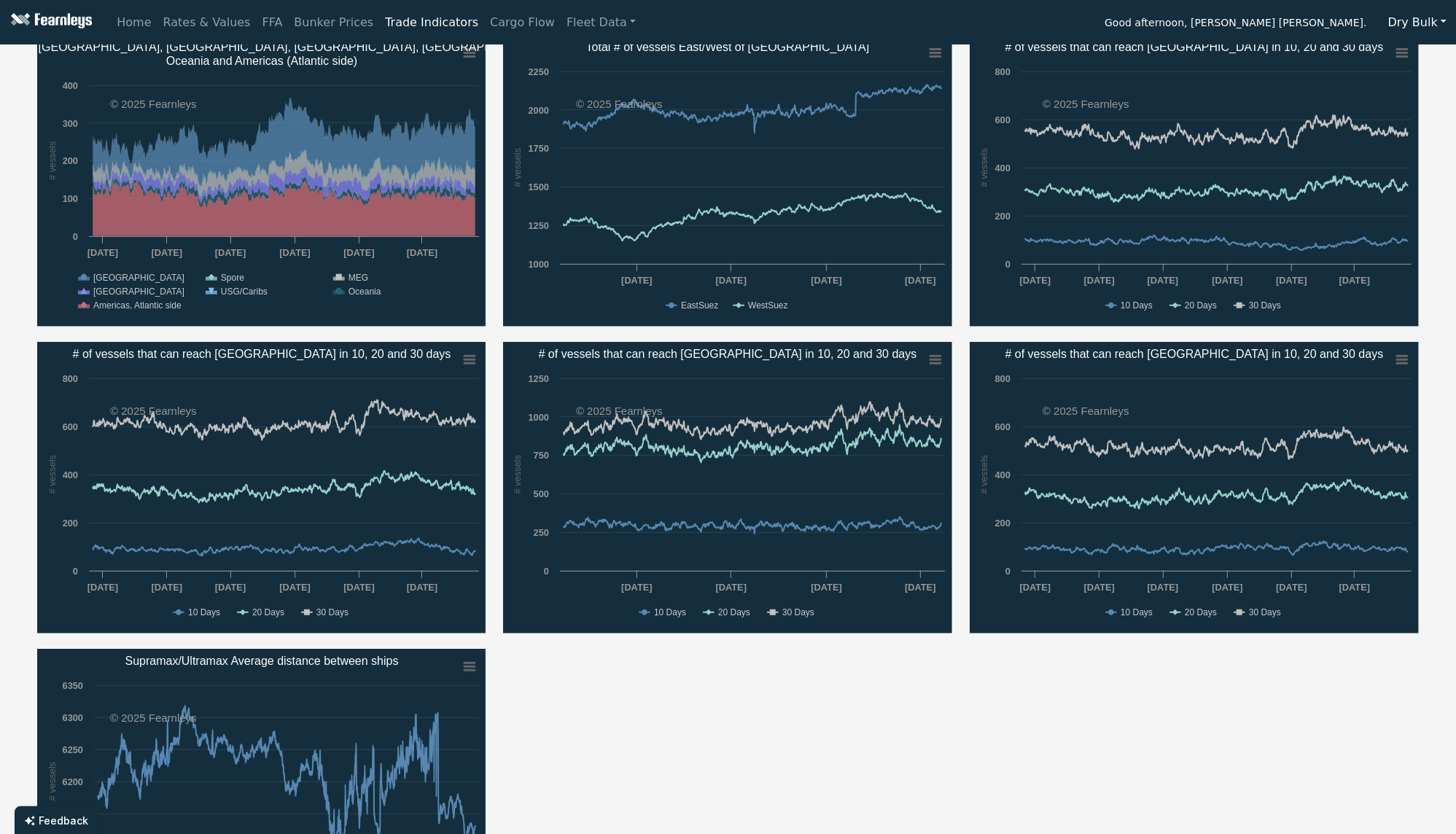
scroll to position [680, 0]
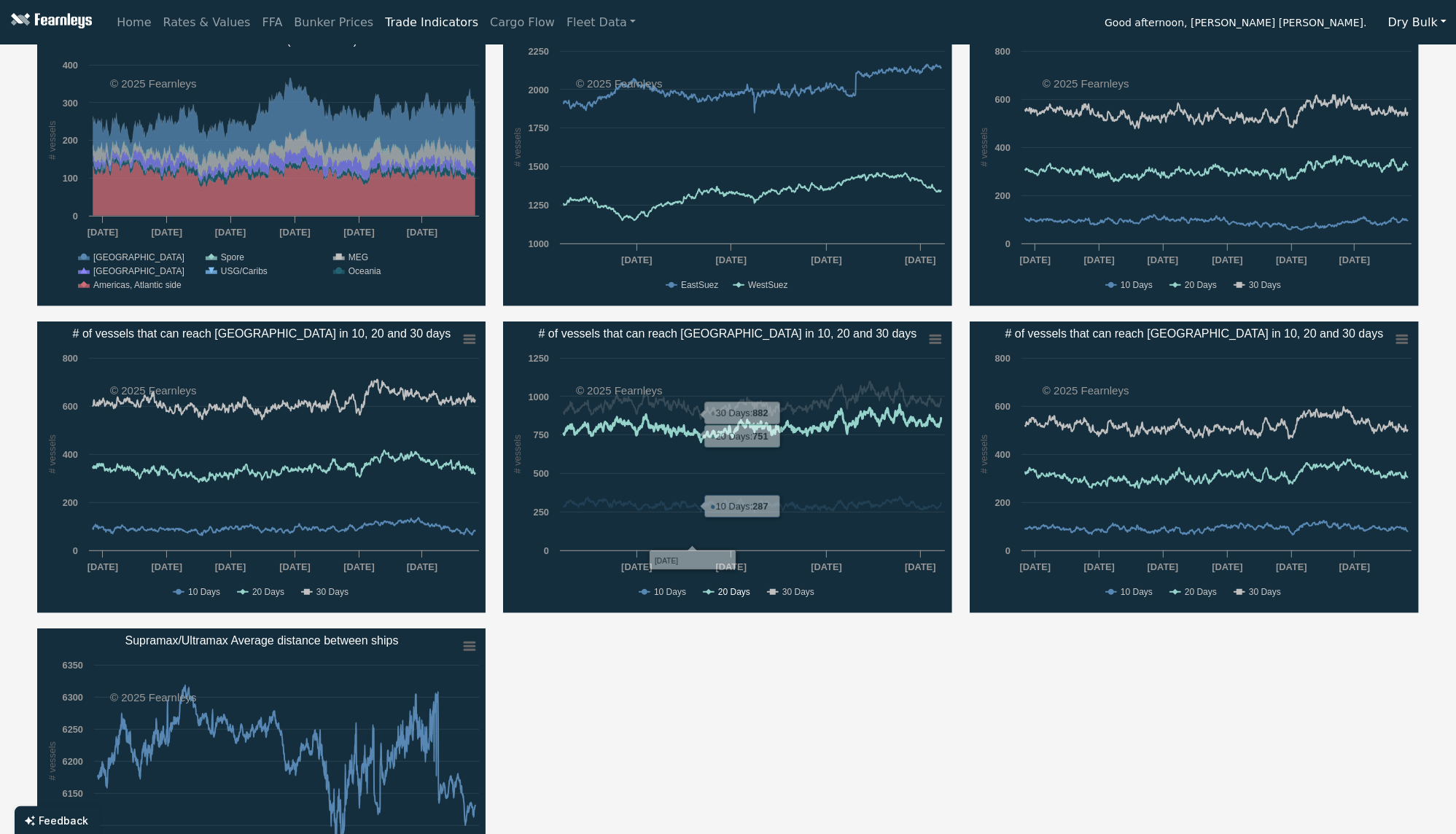
click at [731, 594] on text "20 Days" at bounding box center [733, 592] width 32 height 11
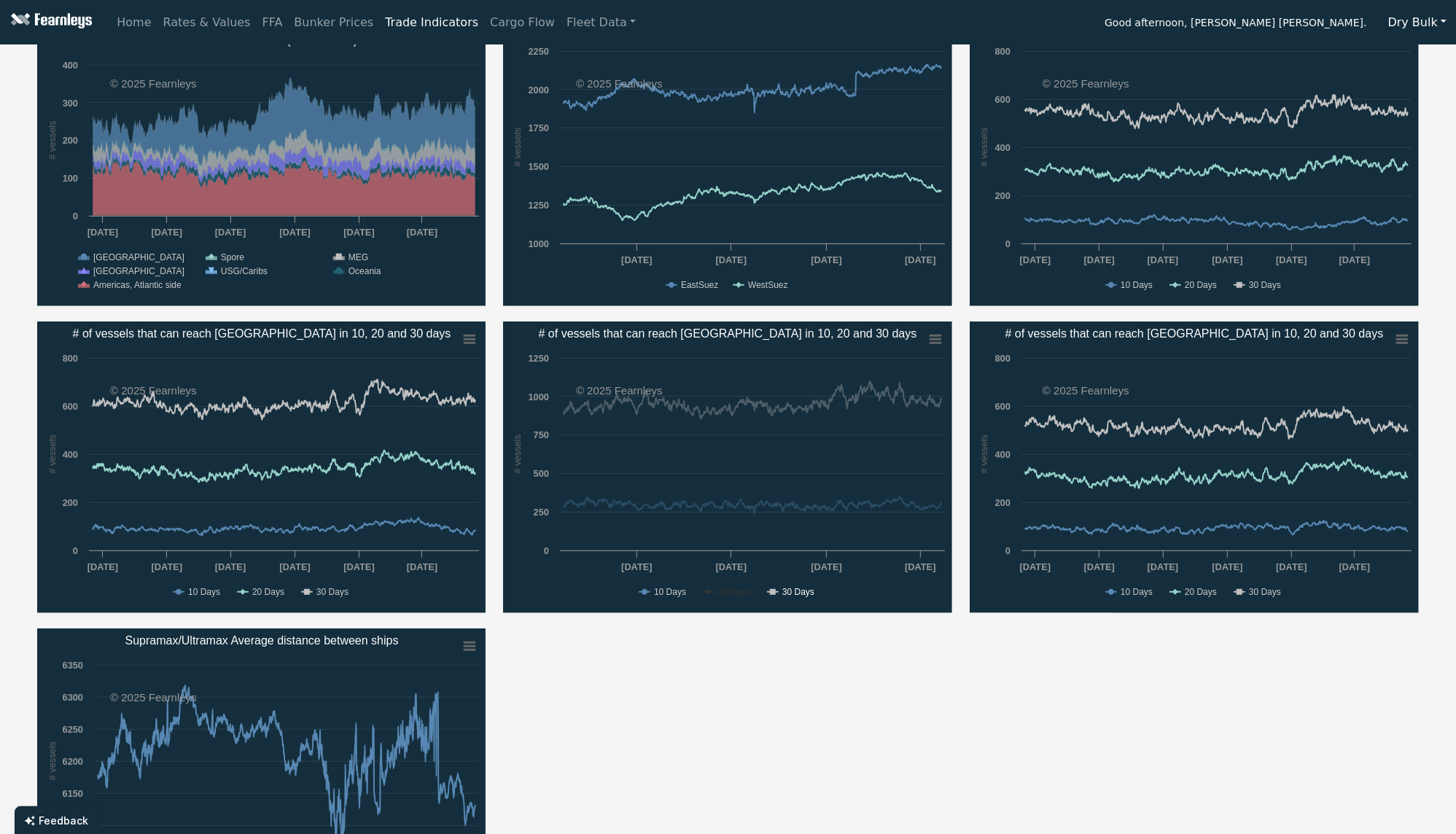
click at [801, 596] on text "30 Days" at bounding box center [798, 592] width 32 height 11
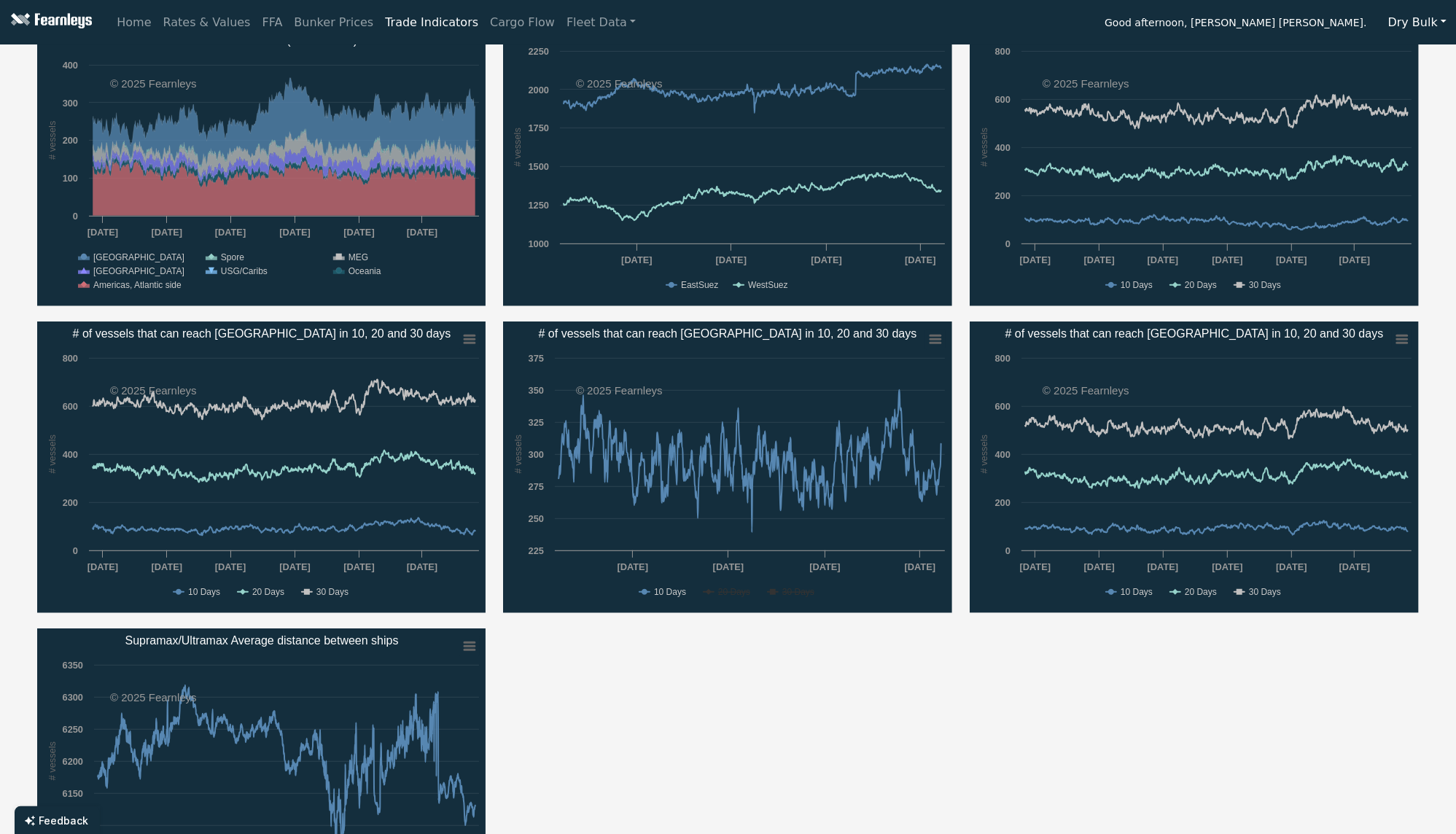
click at [687, 592] on icon "Created with Highcharts 11.4.8 # vessels Chart context menu # of vessels that c…" at bounding box center [728, 467] width 449 height 291
click at [684, 594] on text "10 Days" at bounding box center [670, 592] width 32 height 11
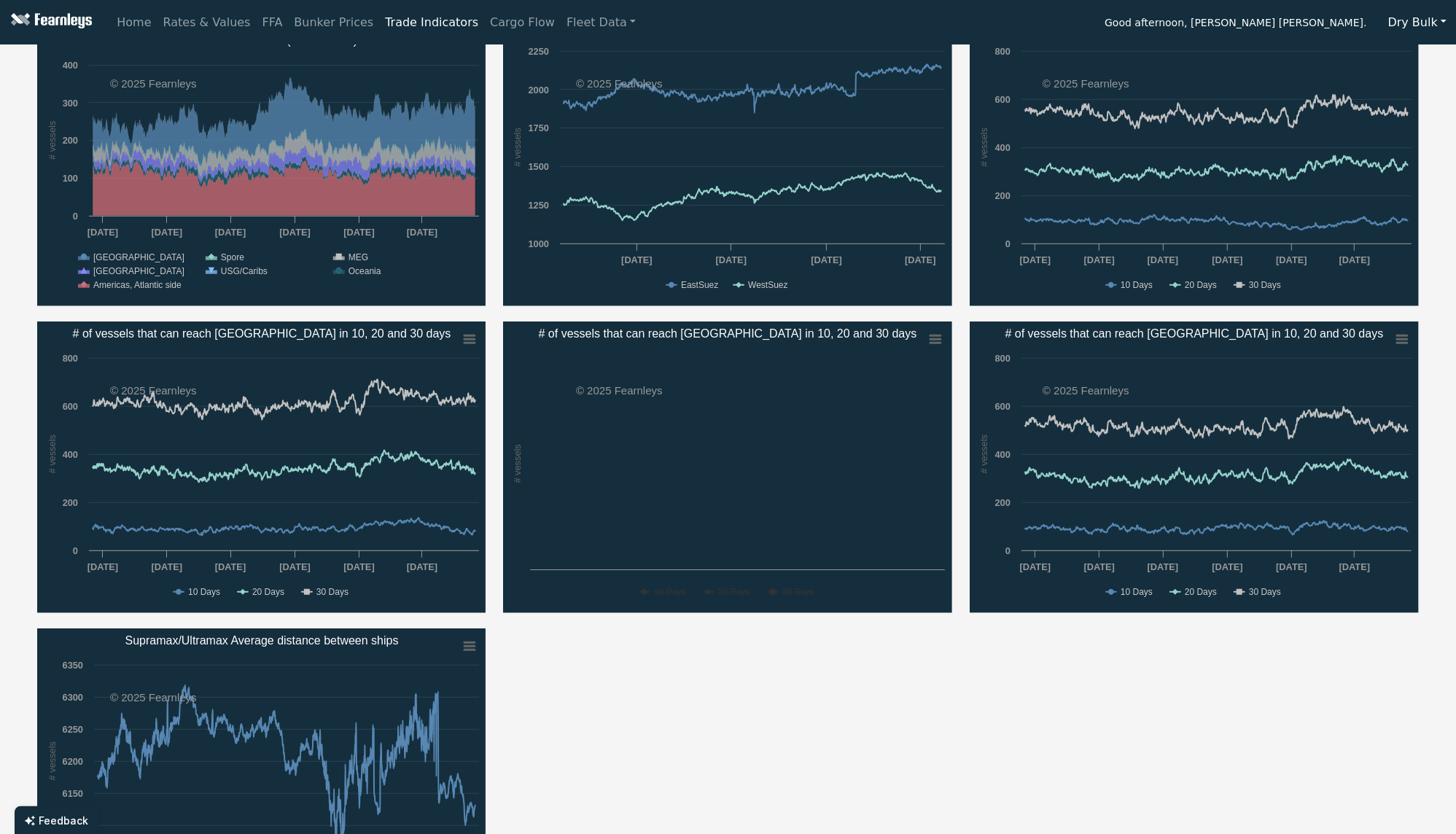
scroll to position [0, 0]
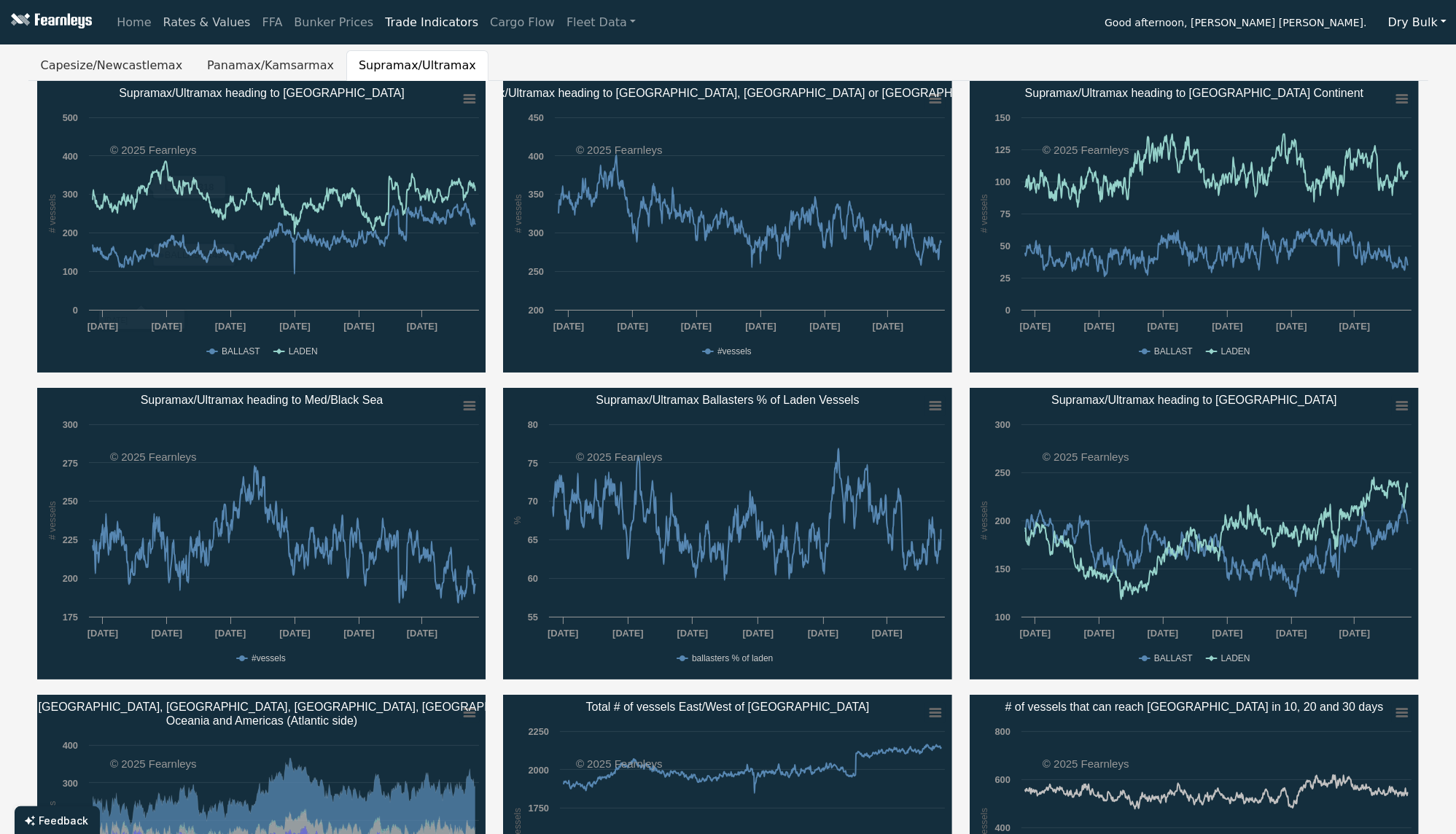
click at [212, 13] on link "Rates & Values" at bounding box center [207, 22] width 99 height 29
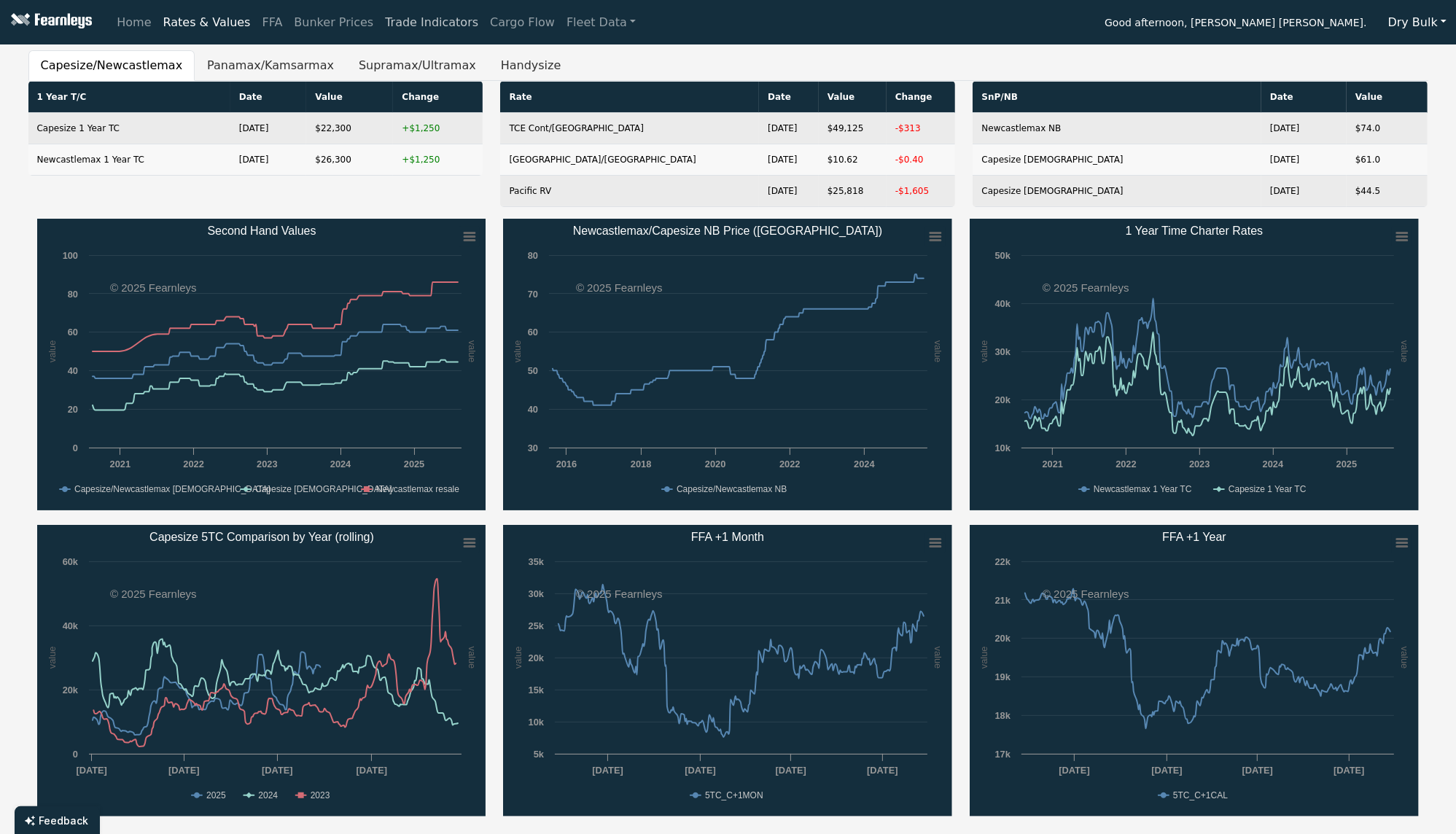
click at [404, 19] on link "Trade Indicators" at bounding box center [431, 22] width 105 height 29
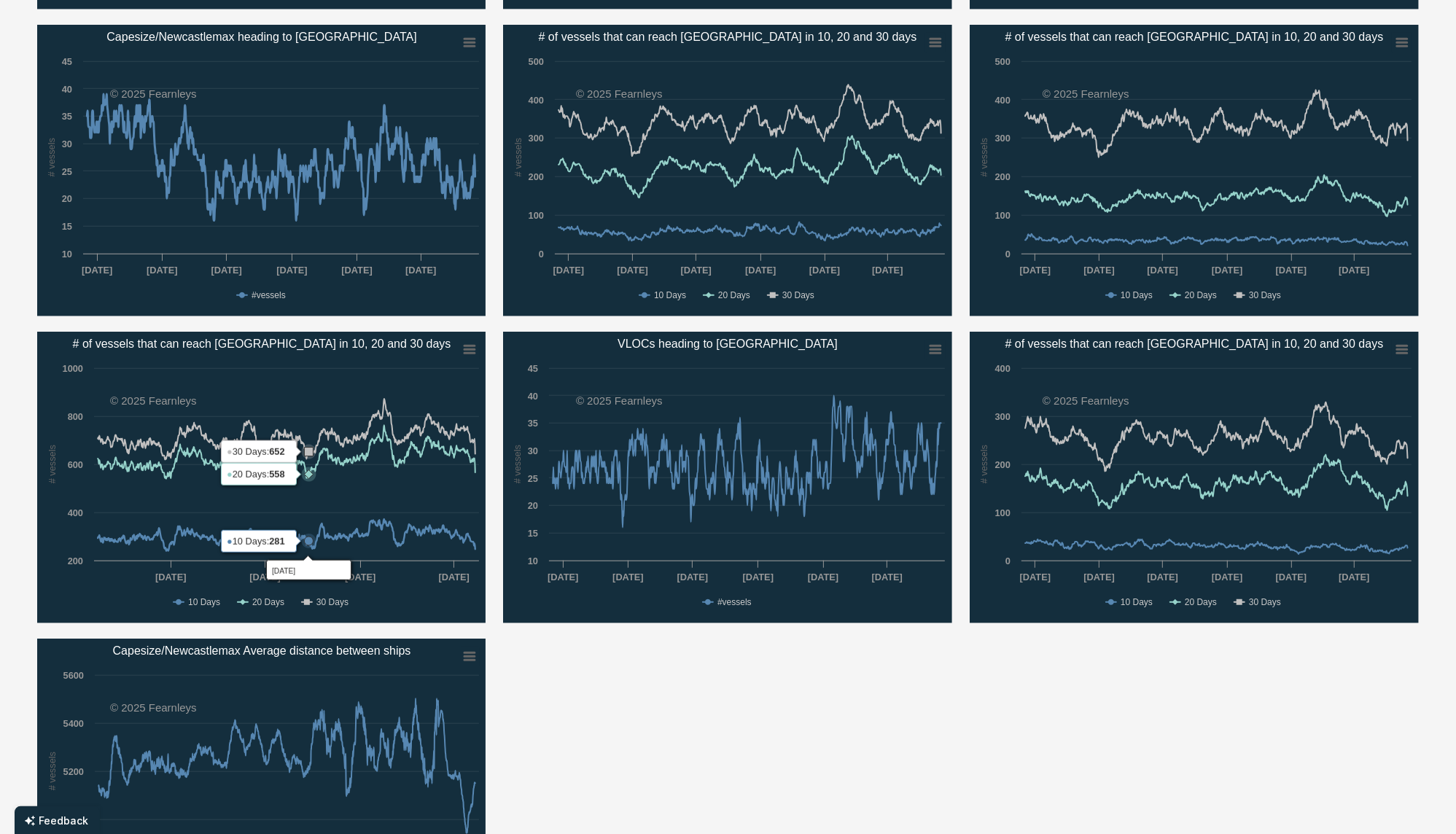
scroll to position [1263, 0]
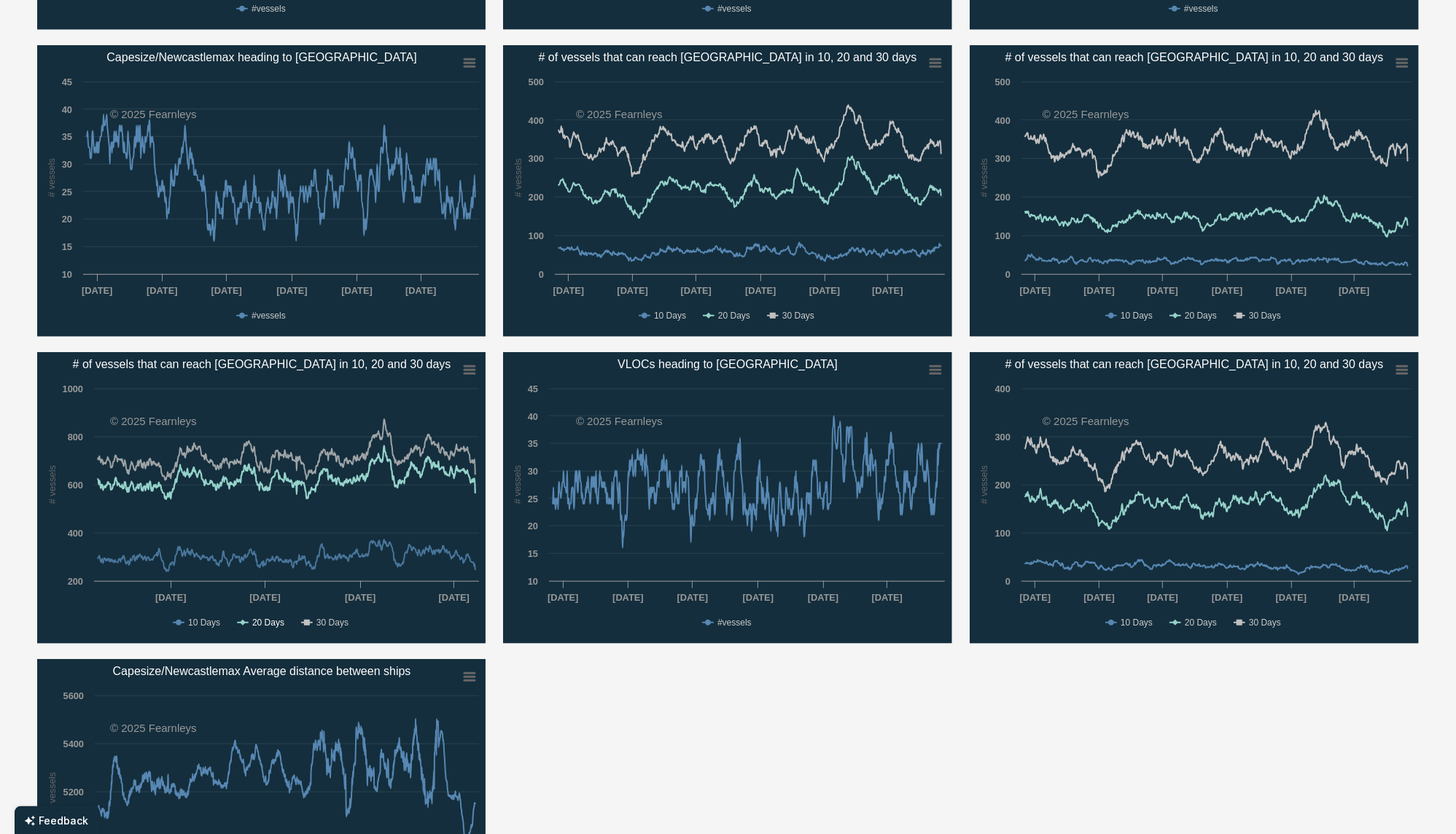
click at [267, 620] on text "20 Days" at bounding box center [267, 622] width 32 height 11
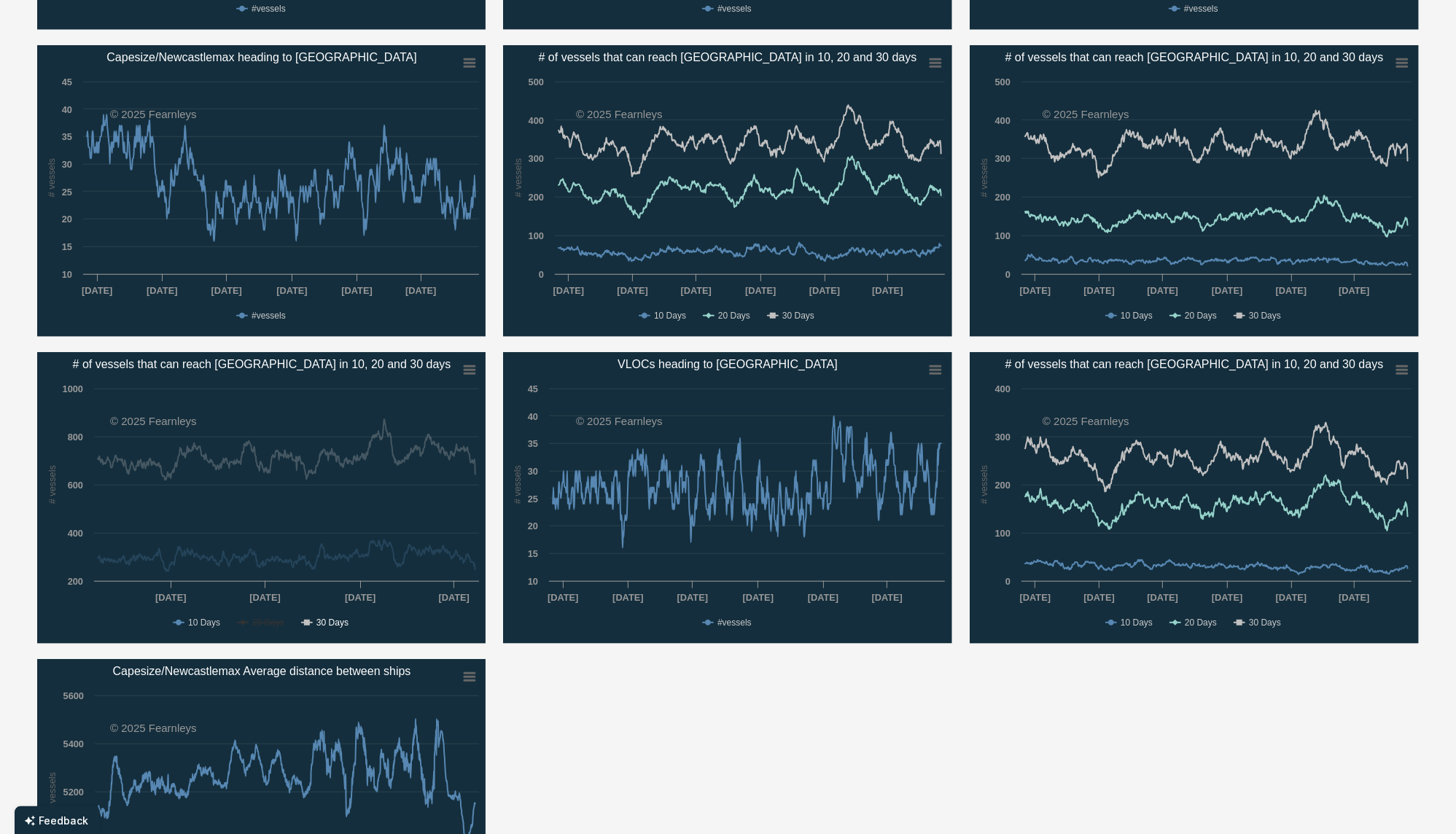
click at [320, 623] on text "30 Days" at bounding box center [331, 622] width 32 height 11
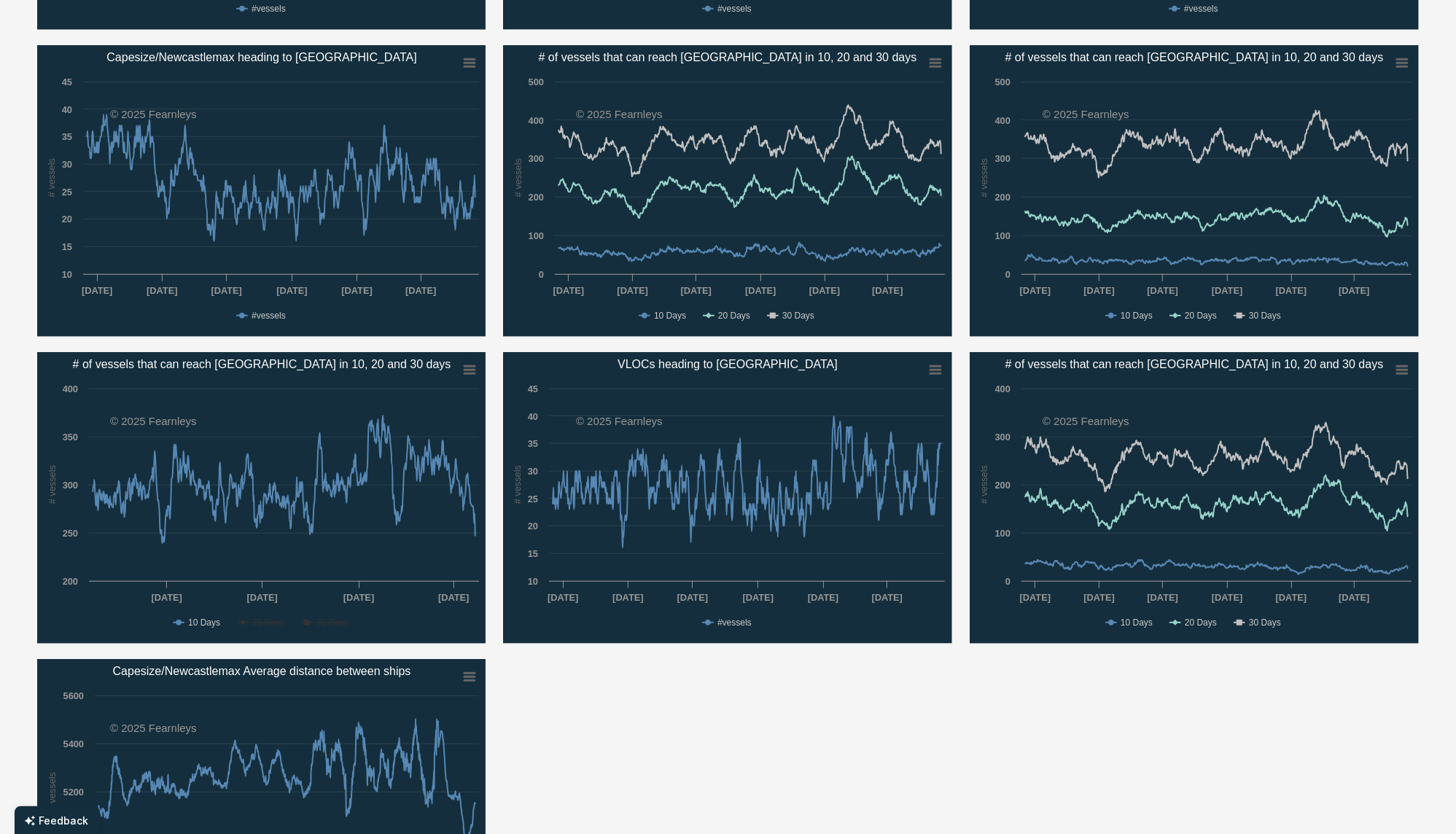
click at [1207, 623] on text "20 Days" at bounding box center [1200, 622] width 32 height 11
click at [1262, 618] on text "30 Days" at bounding box center [1264, 622] width 32 height 11
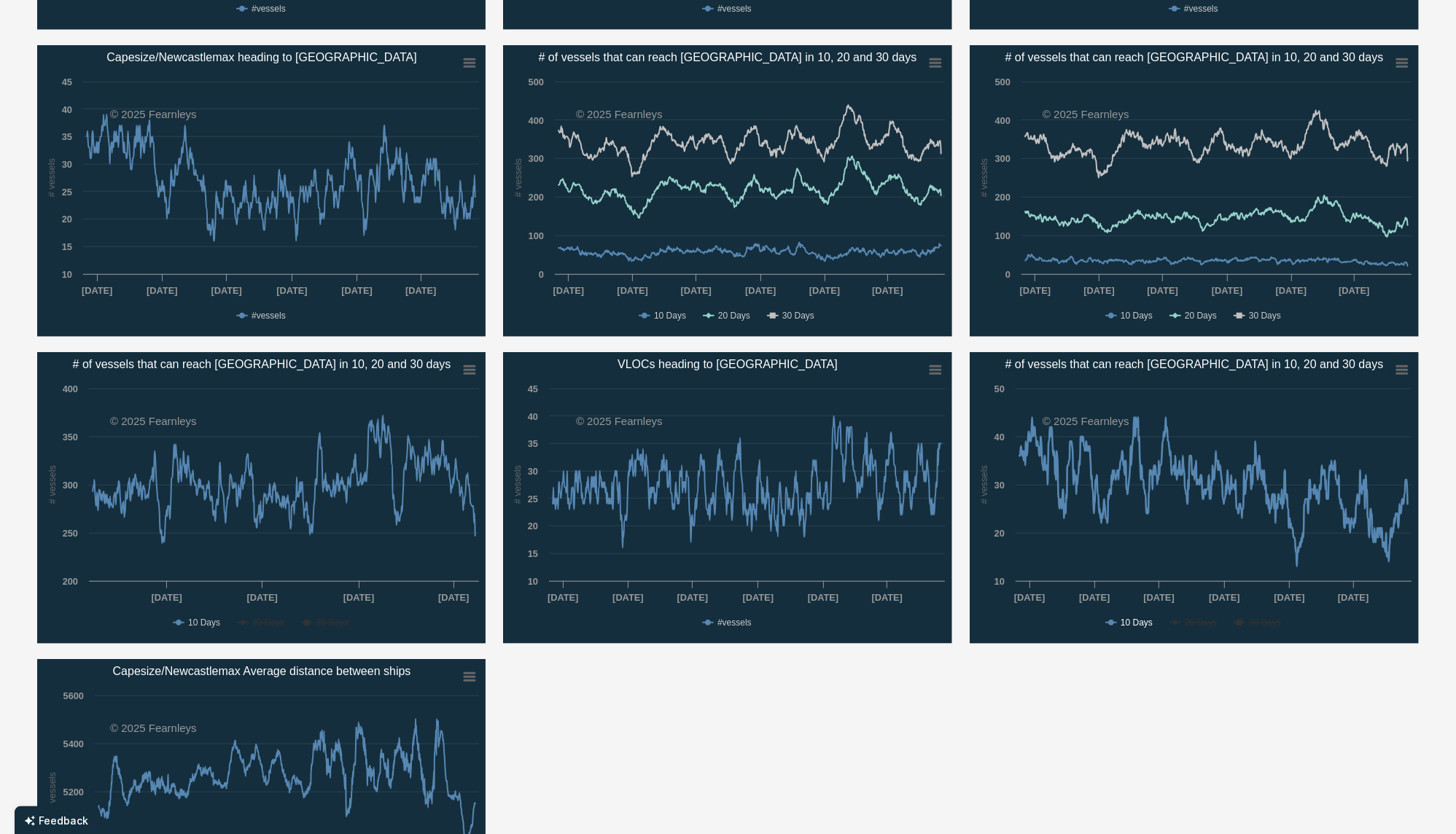
click at [1120, 619] on text "10 Days" at bounding box center [1136, 622] width 32 height 11
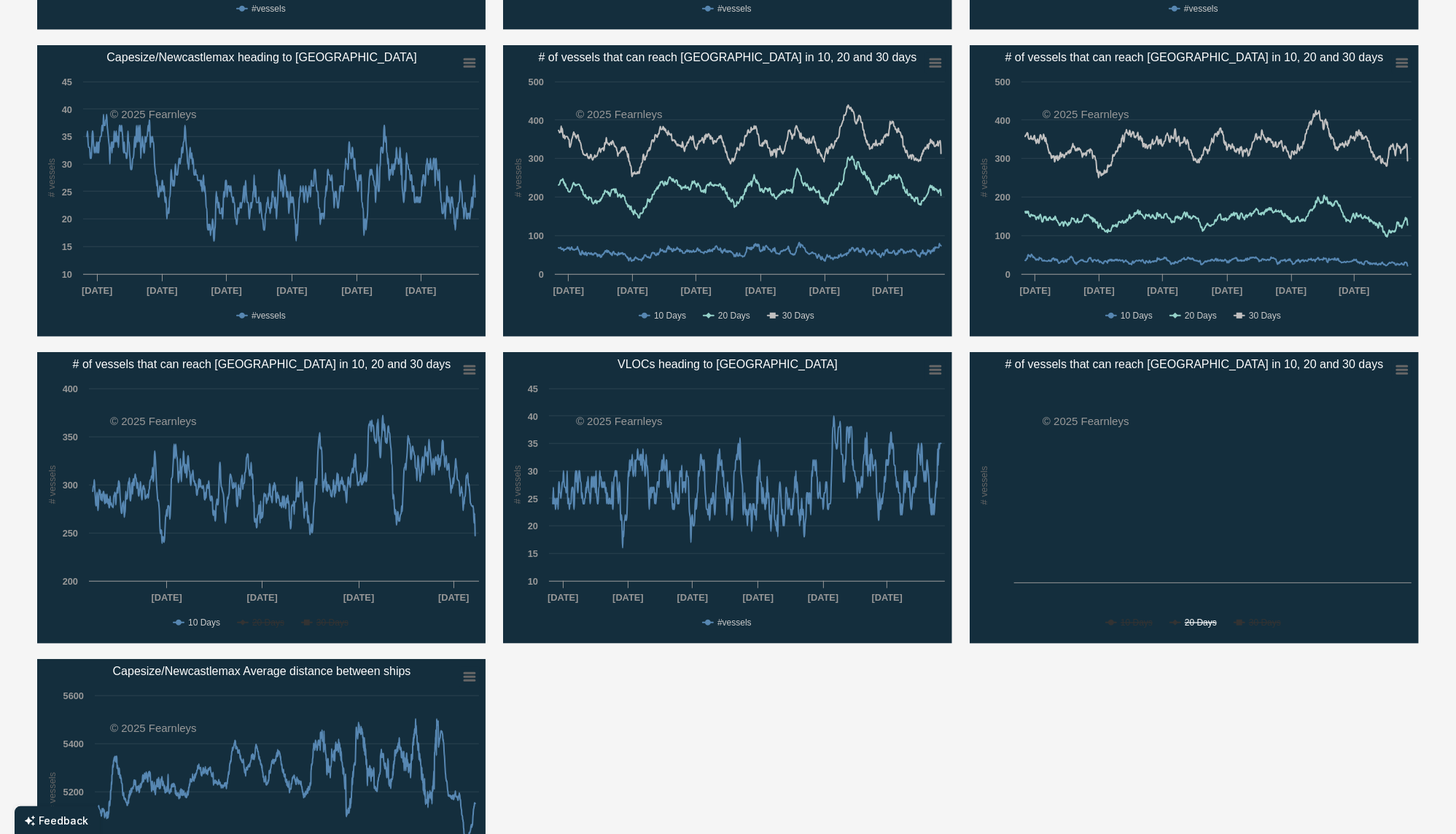
click at [1209, 618] on text "20 Days" at bounding box center [1200, 622] width 32 height 11
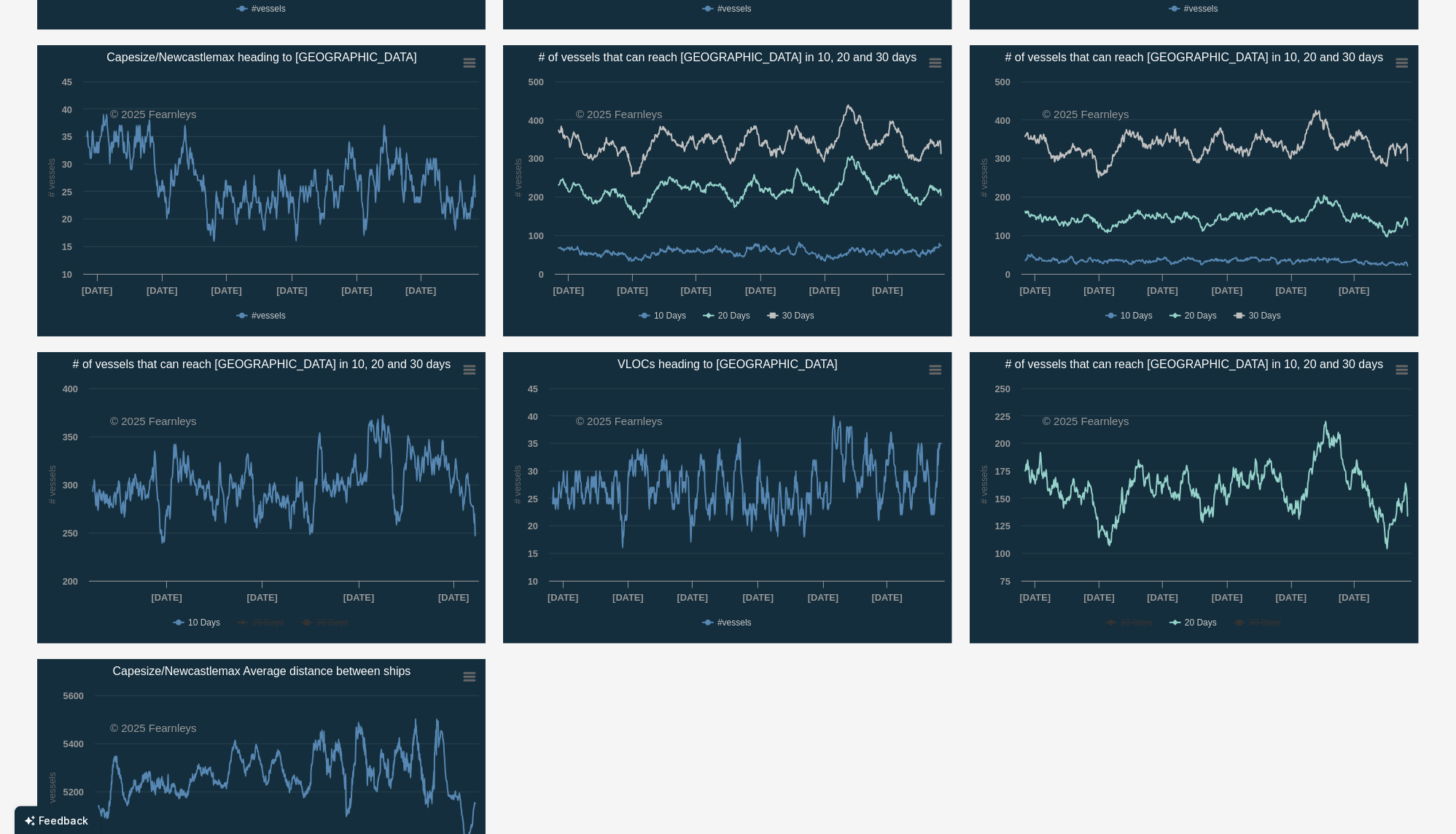
click at [1209, 618] on text "20 Days" at bounding box center [1200, 622] width 32 height 11
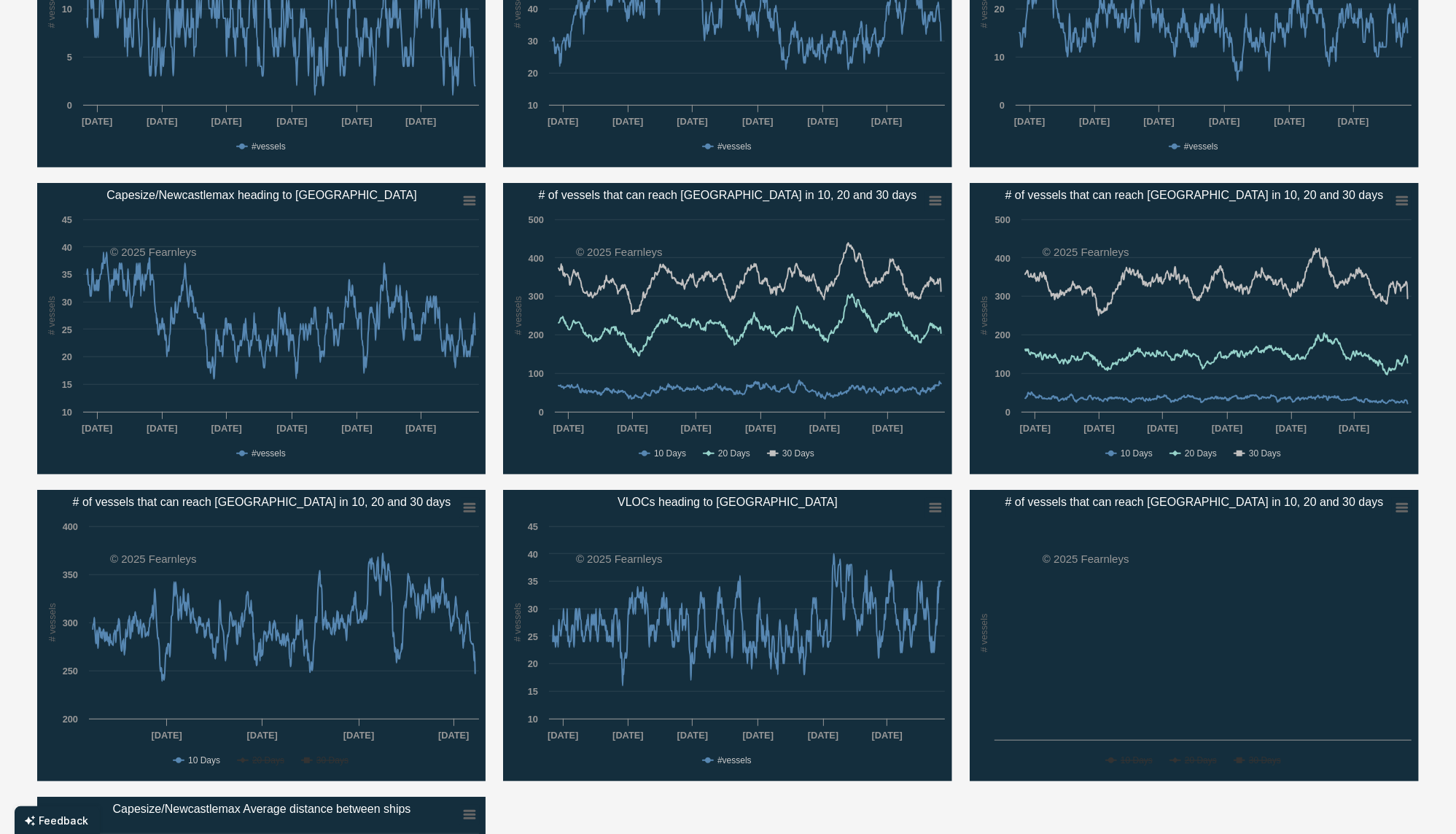
scroll to position [1166, 0]
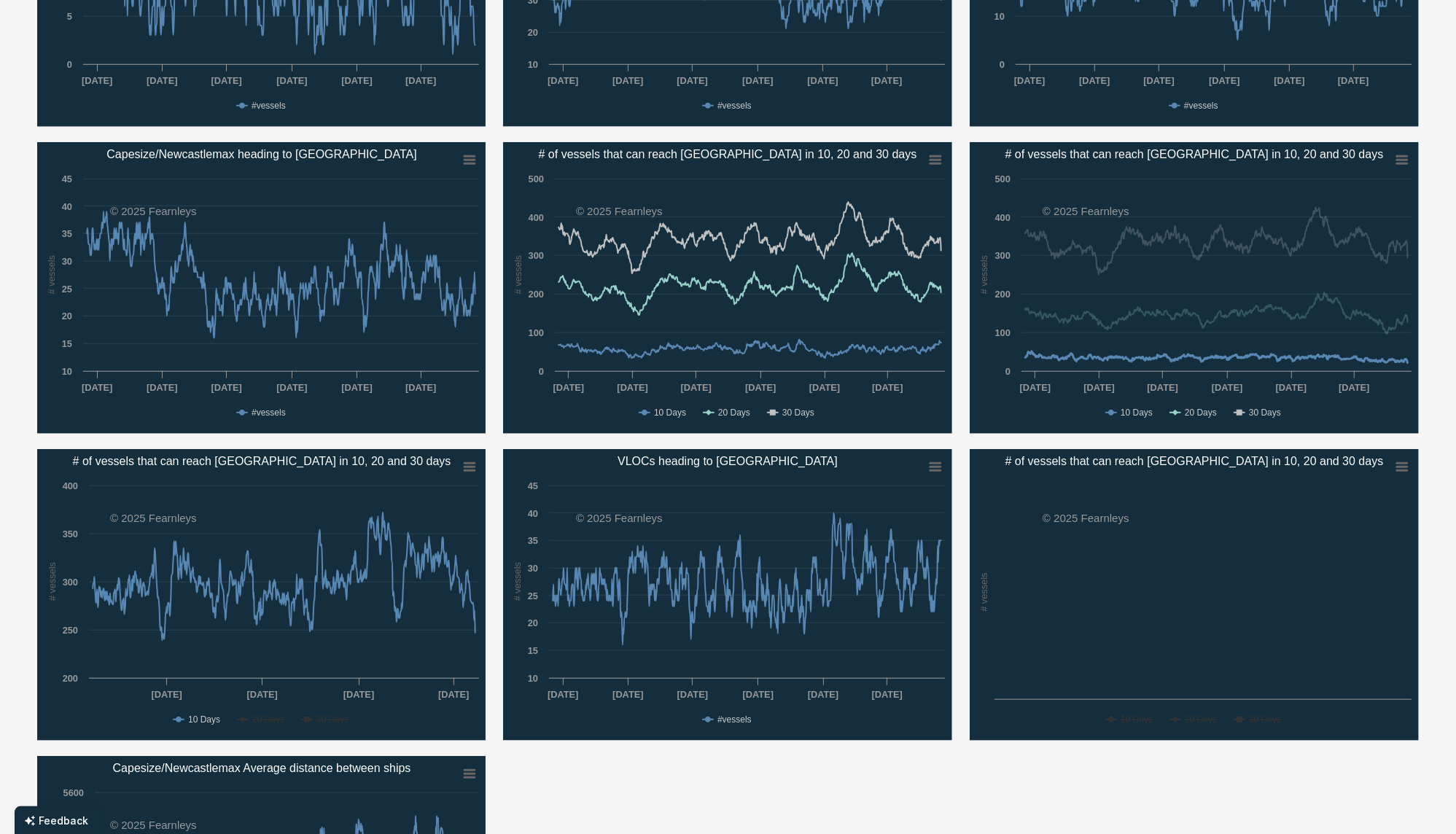
click at [1188, 403] on rect "# of vessels that can reach Rotterdam in 10, 20 and 30 days" at bounding box center [1194, 288] width 449 height 291
click at [1194, 411] on text "20 Days" at bounding box center [1200, 412] width 32 height 11
click at [1272, 422] on rect "# of vessels that can reach Rotterdam in 10, 20 and 30 days" at bounding box center [1194, 288] width 449 height 291
click at [1267, 417] on text "30 Days" at bounding box center [1264, 412] width 32 height 11
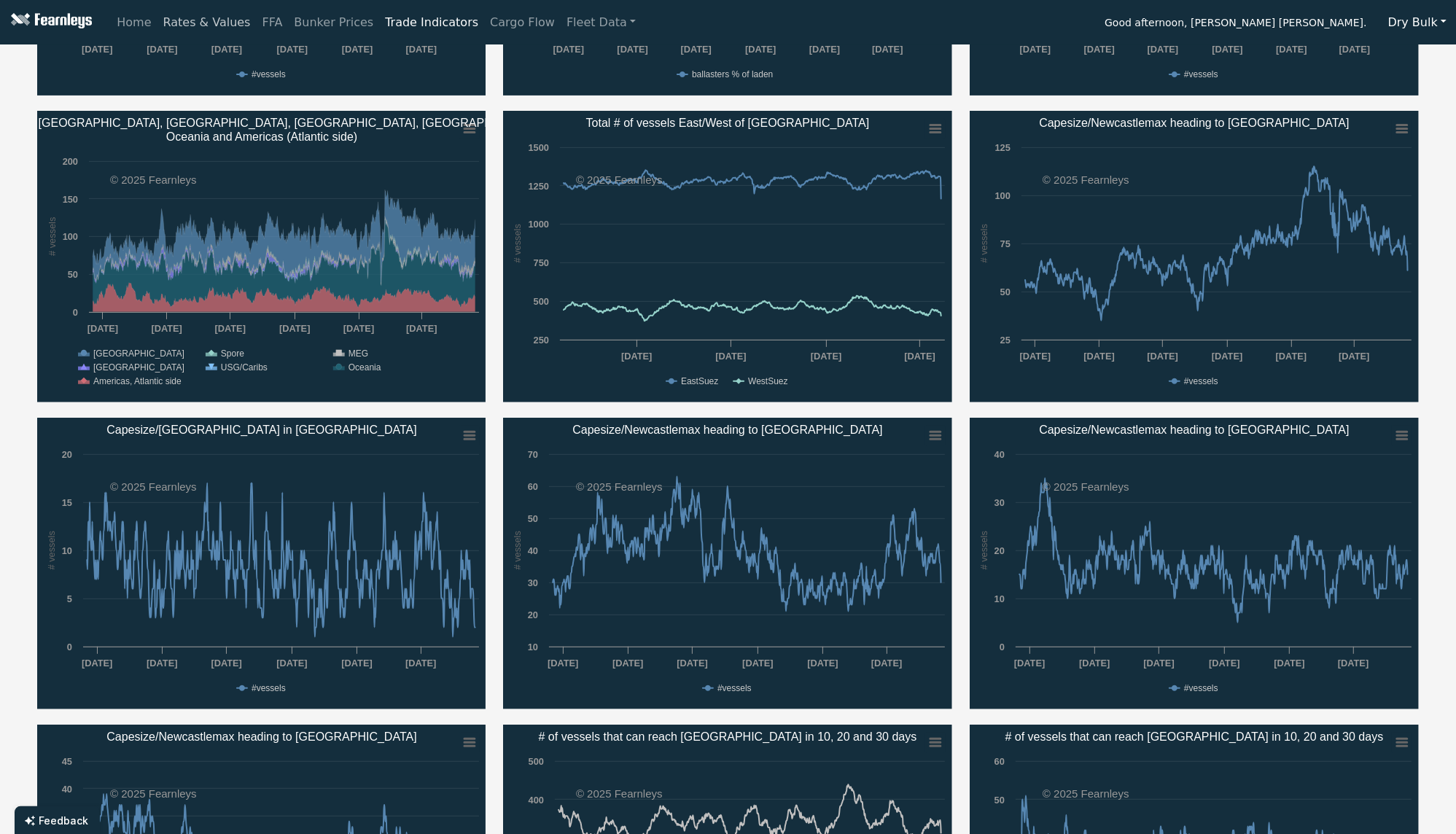
scroll to position [582, 0]
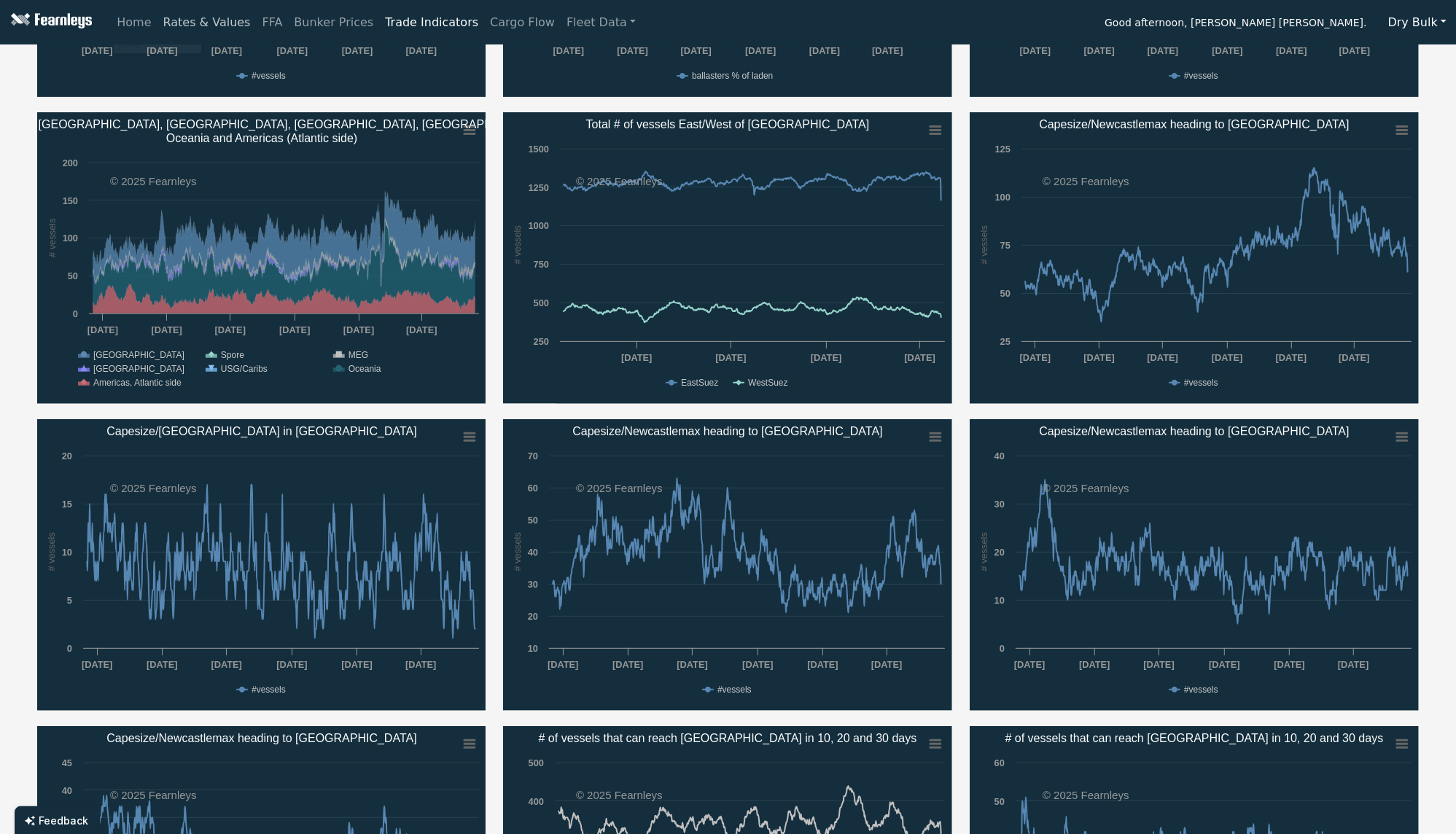
click at [196, 31] on link "Rates & Values" at bounding box center [207, 22] width 99 height 29
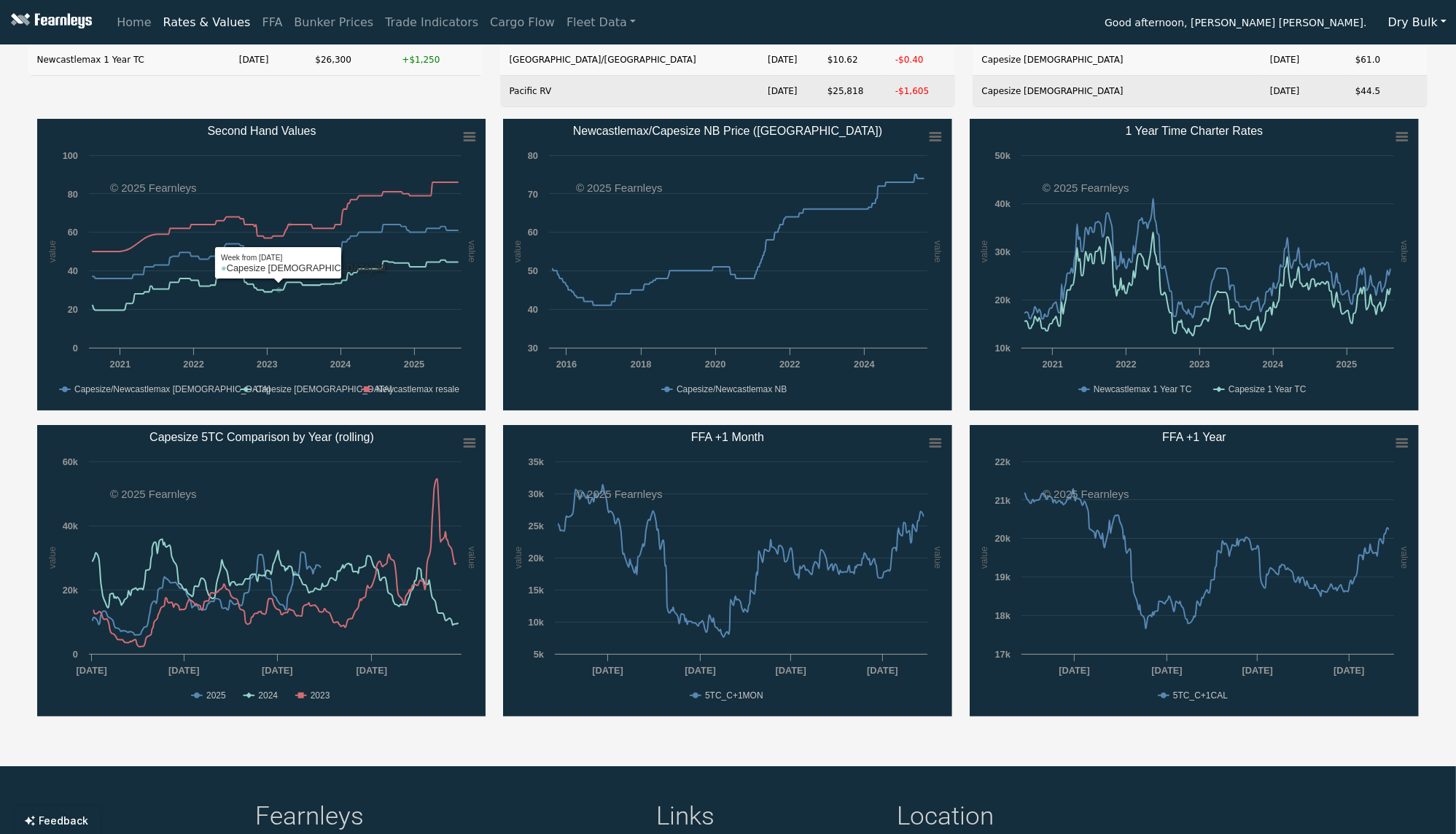
scroll to position [291, 0]
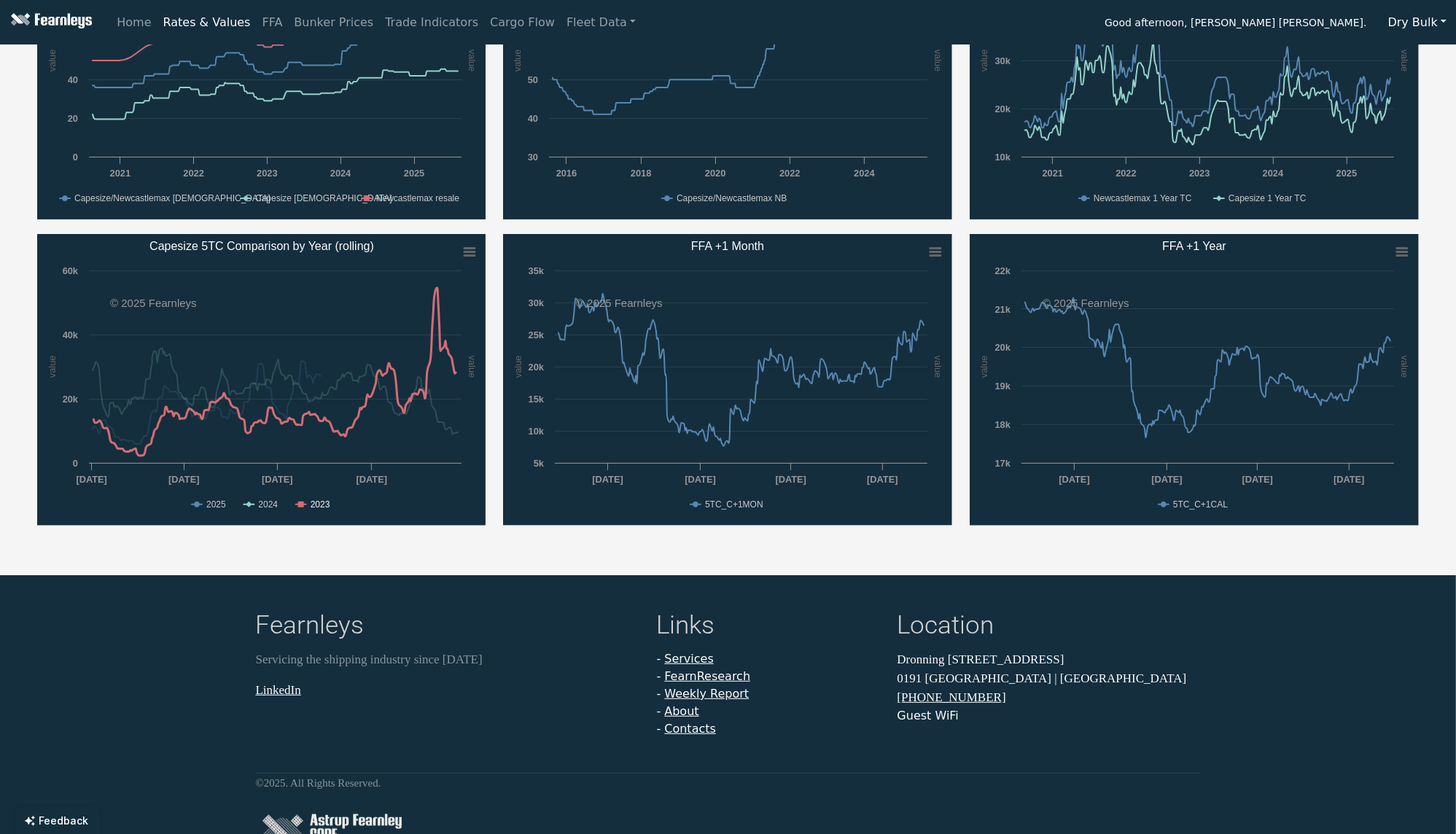
click at [311, 499] on text "2023" at bounding box center [319, 504] width 19 height 11
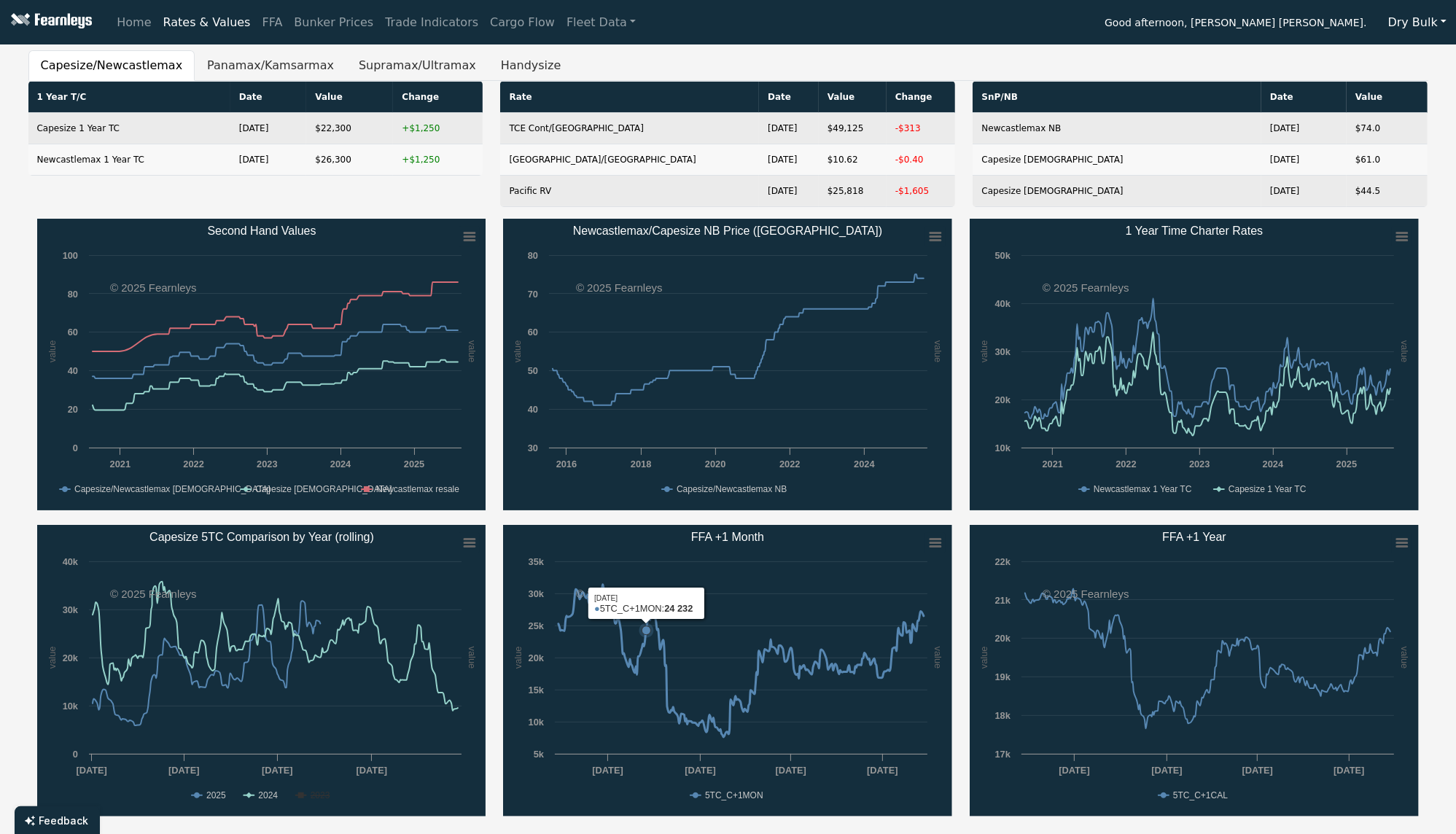
scroll to position [0, 0]
